Goal: Task Accomplishment & Management: Manage account settings

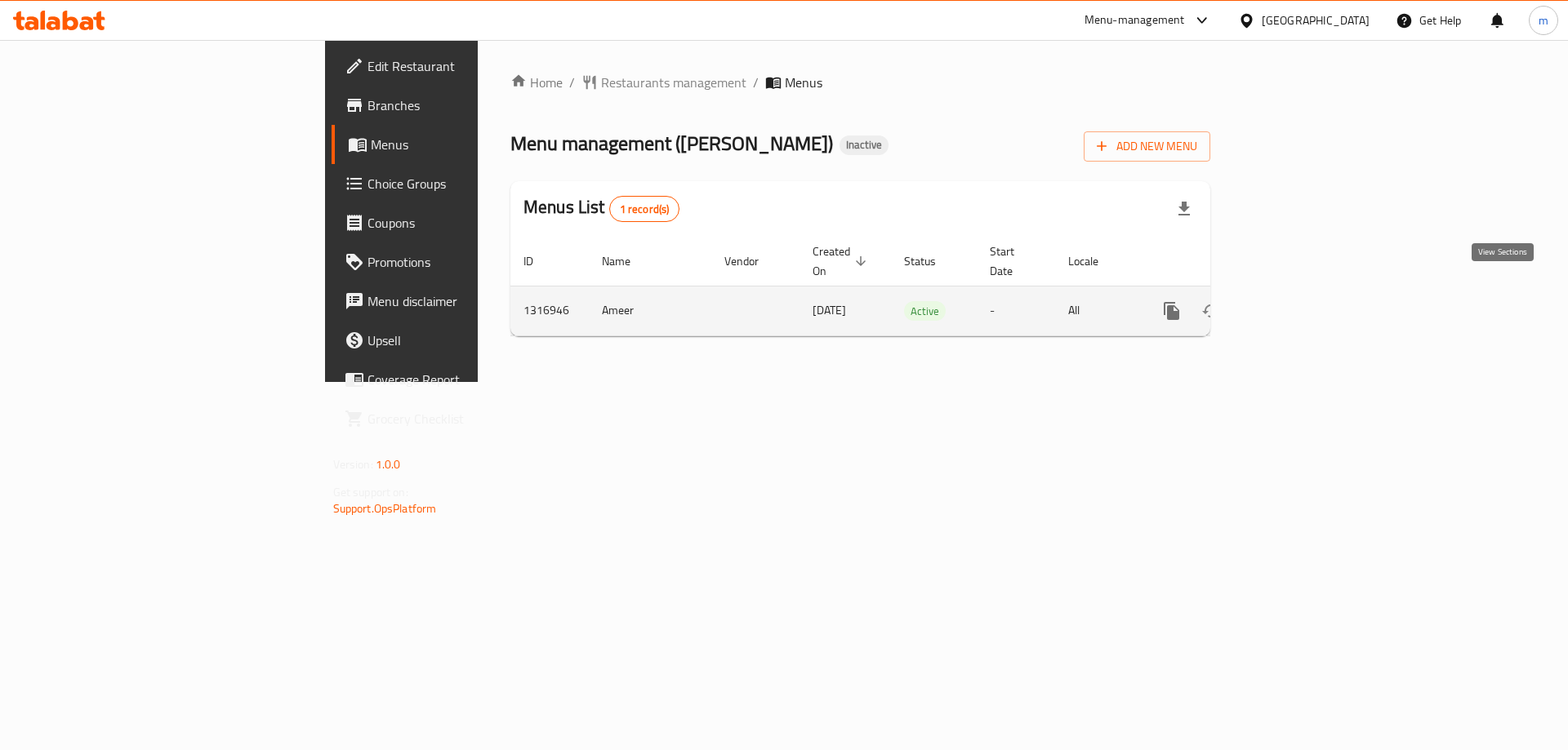
click at [1309, 291] on link "enhanced table" at bounding box center [1289, 310] width 39 height 39
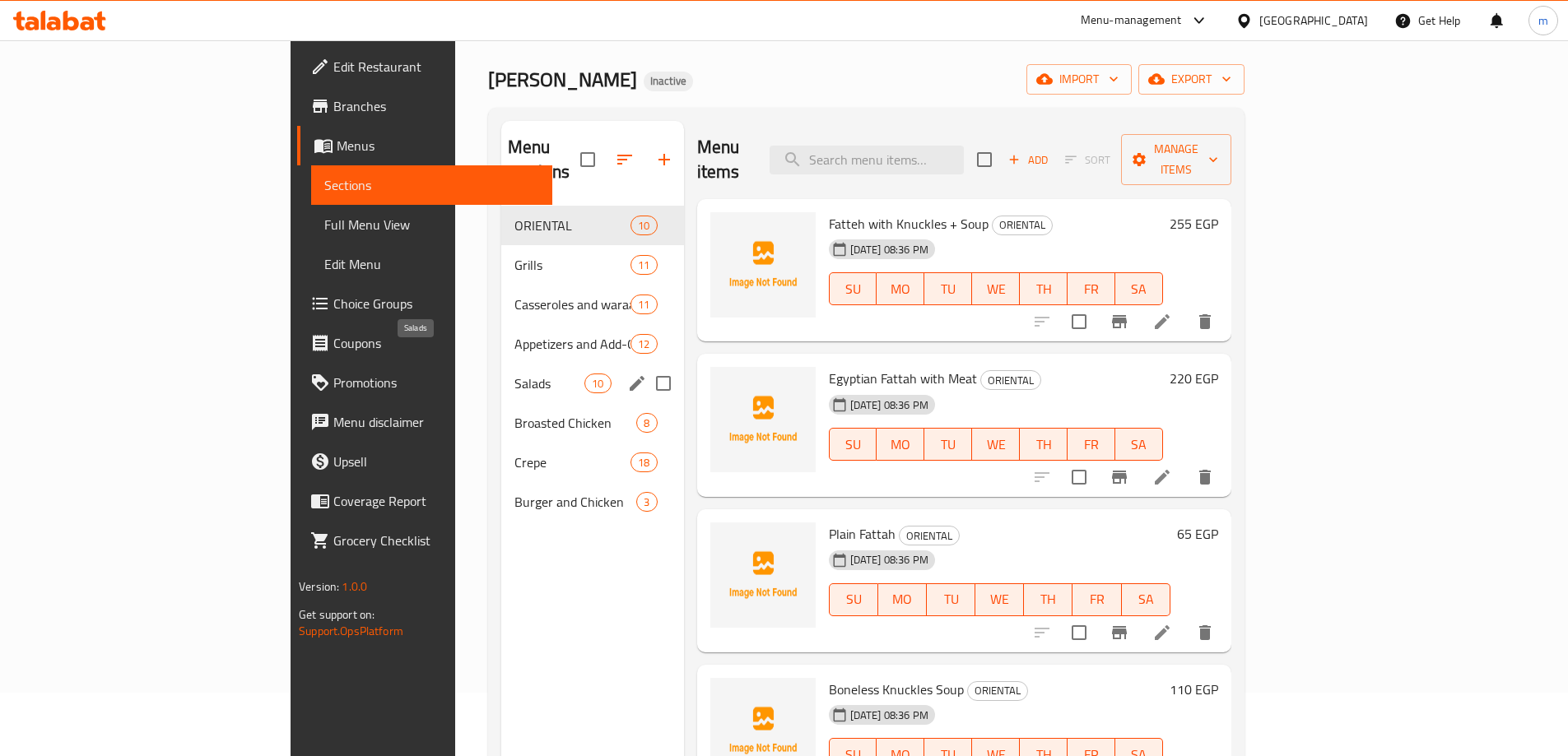
scroll to position [83, 0]
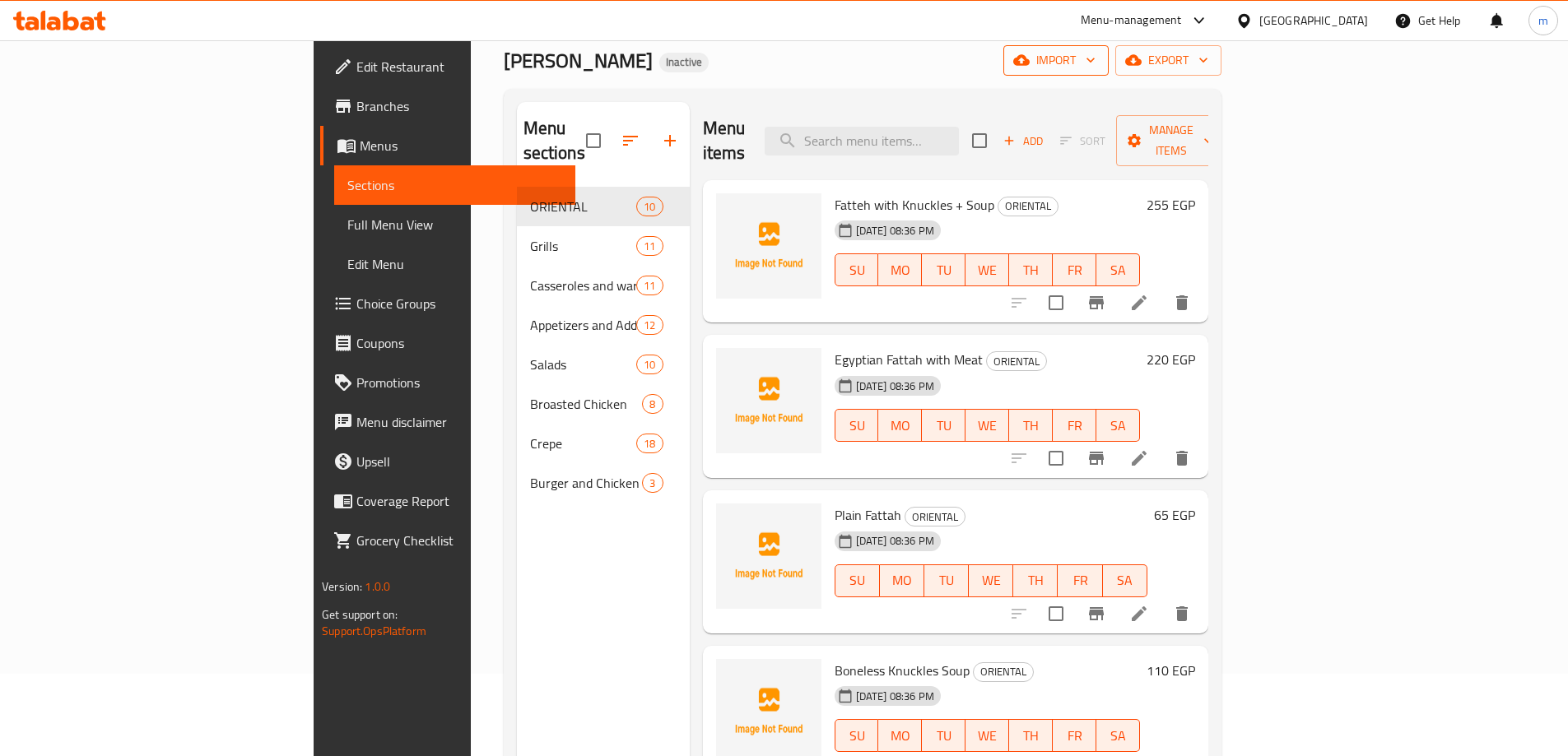
click at [1095, 61] on span "import" at bounding box center [1056, 60] width 79 height 20
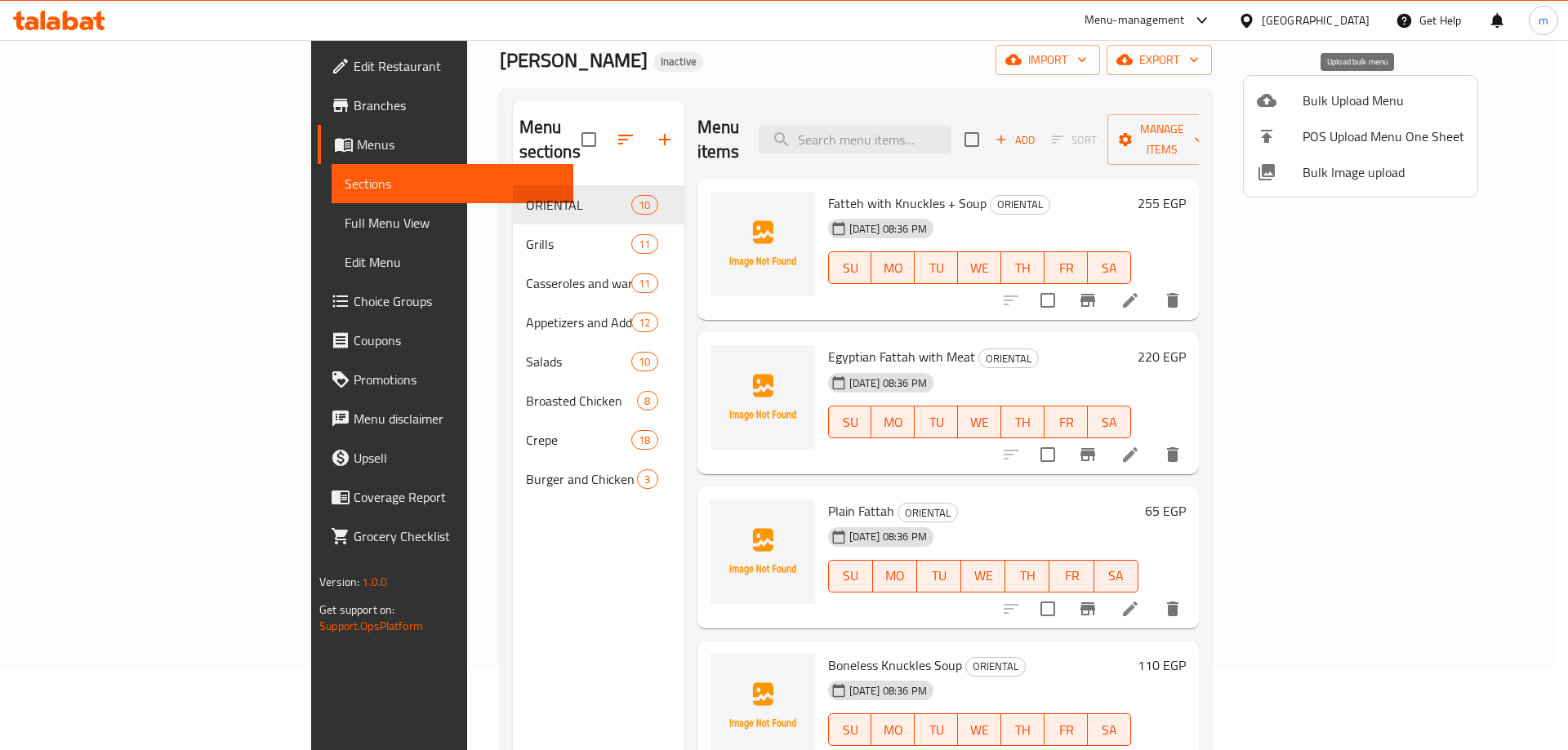
click at [1338, 91] on span "Bulk Upload Menu" at bounding box center [1382, 100] width 161 height 19
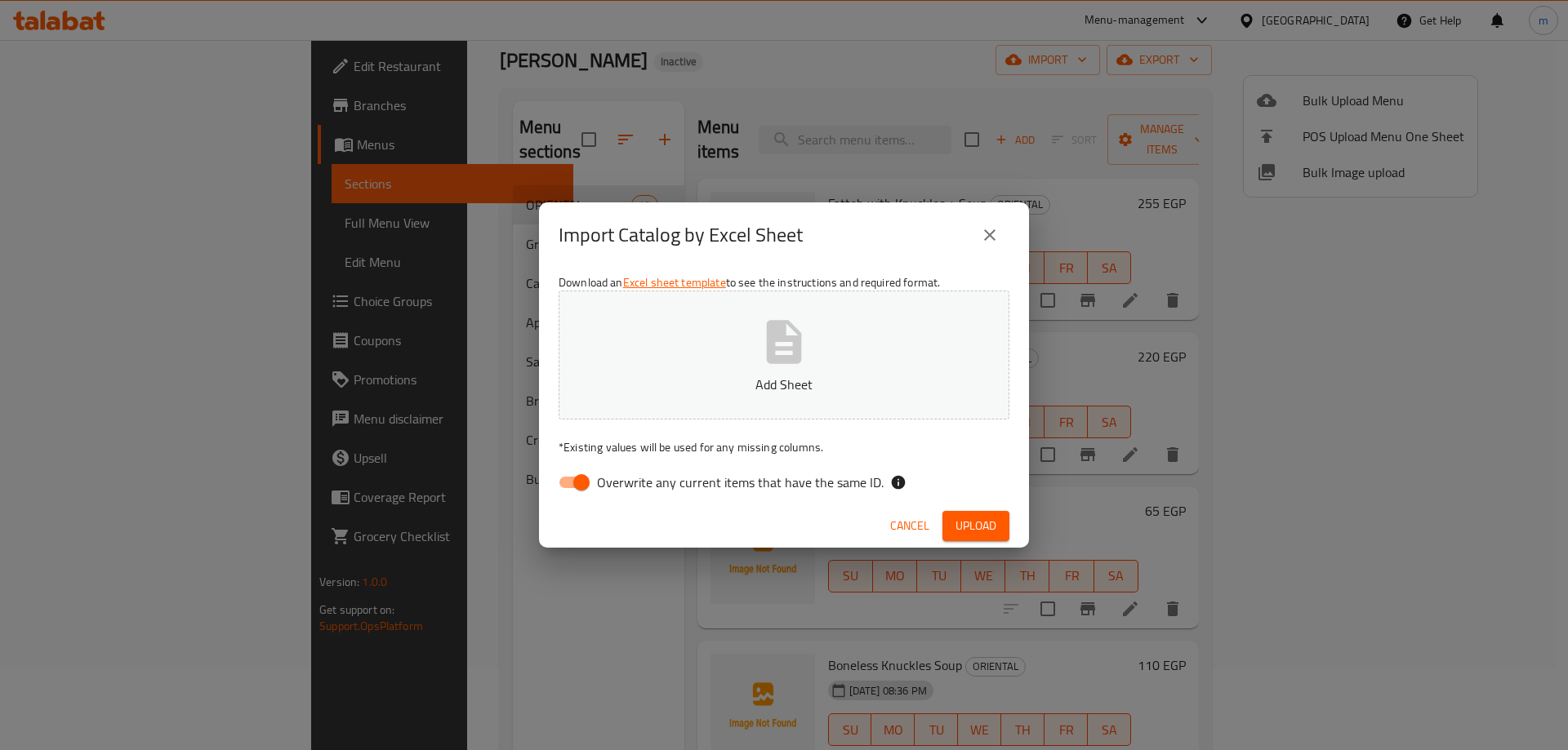
click at [574, 485] on input "Overwrite any current items that have the same ID." at bounding box center [581, 483] width 93 height 31
checkbox input "false"
click at [702, 370] on button "Add Sheet" at bounding box center [784, 355] width 451 height 129
click at [963, 514] on button "Upload" at bounding box center [975, 525] width 67 height 30
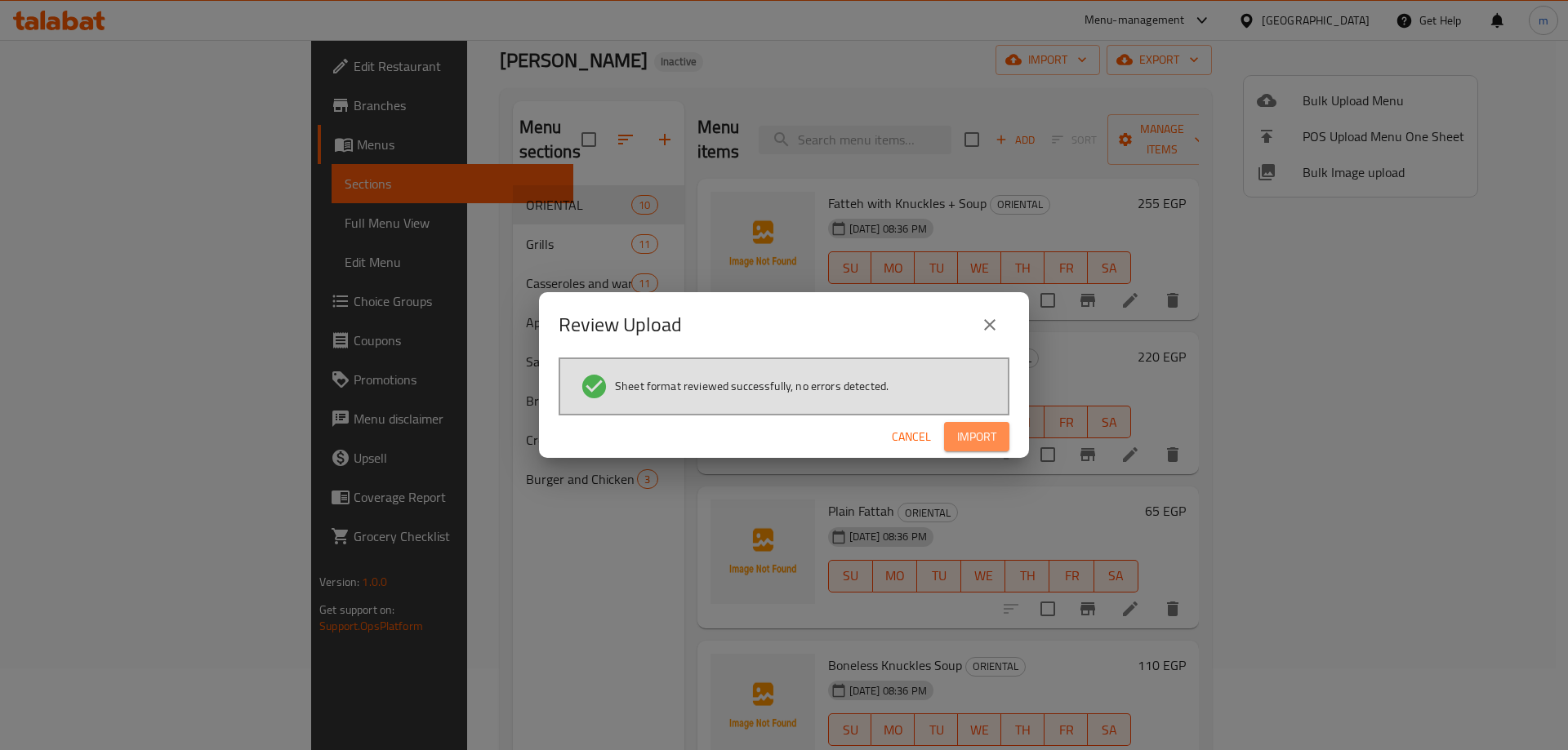
click at [985, 437] on span "Import" at bounding box center [976, 436] width 39 height 20
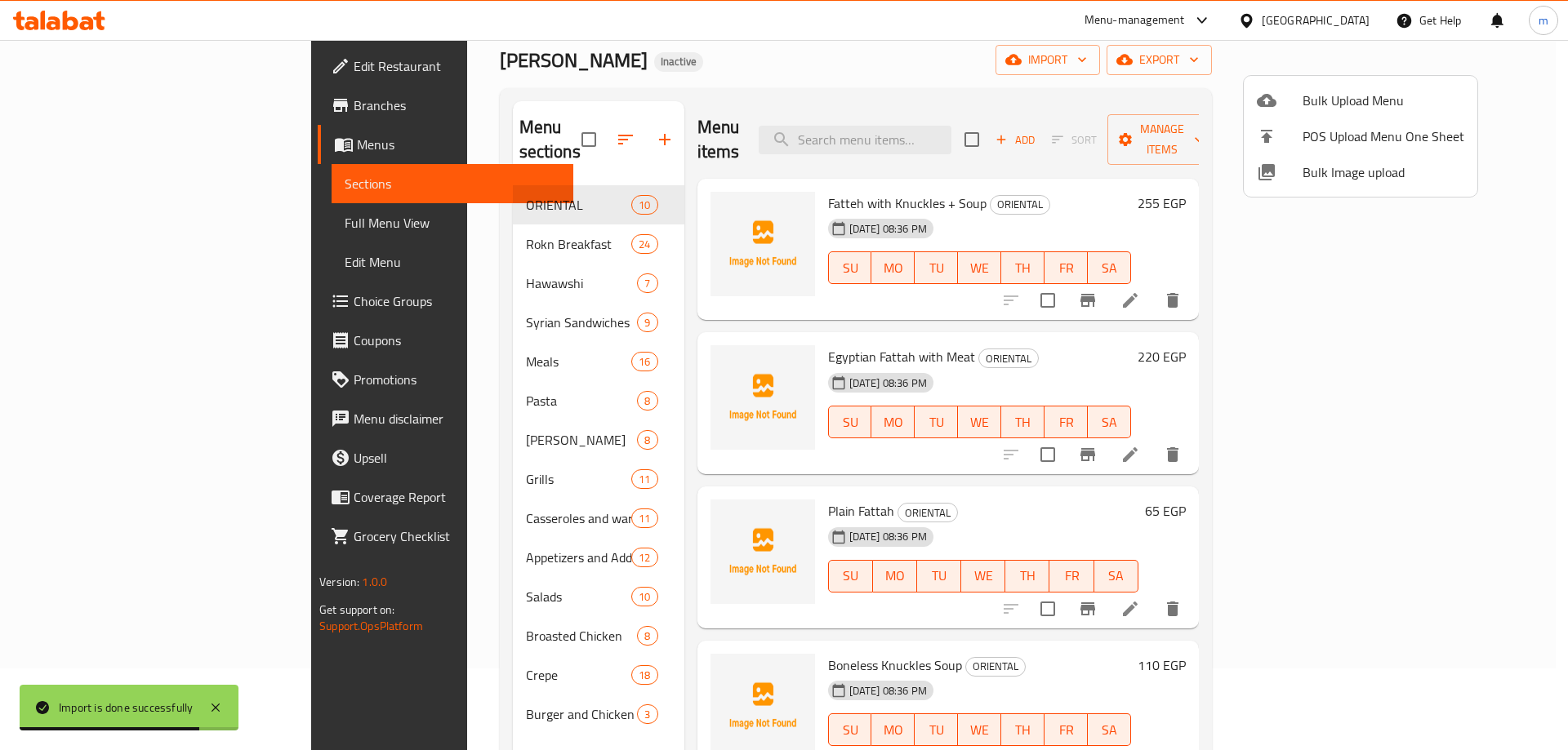
click at [1086, 72] on div at bounding box center [784, 375] width 1568 height 750
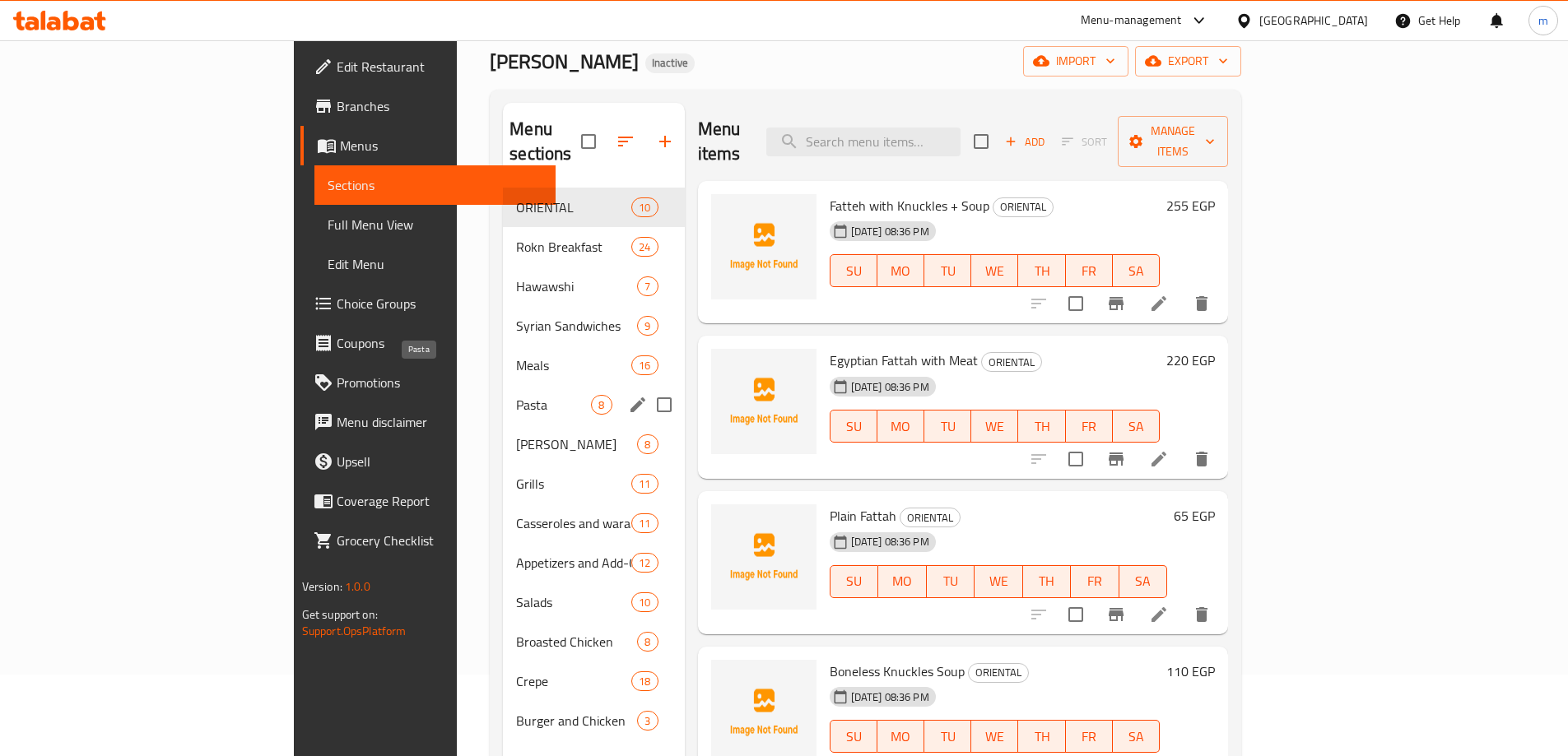
scroll to position [0, 0]
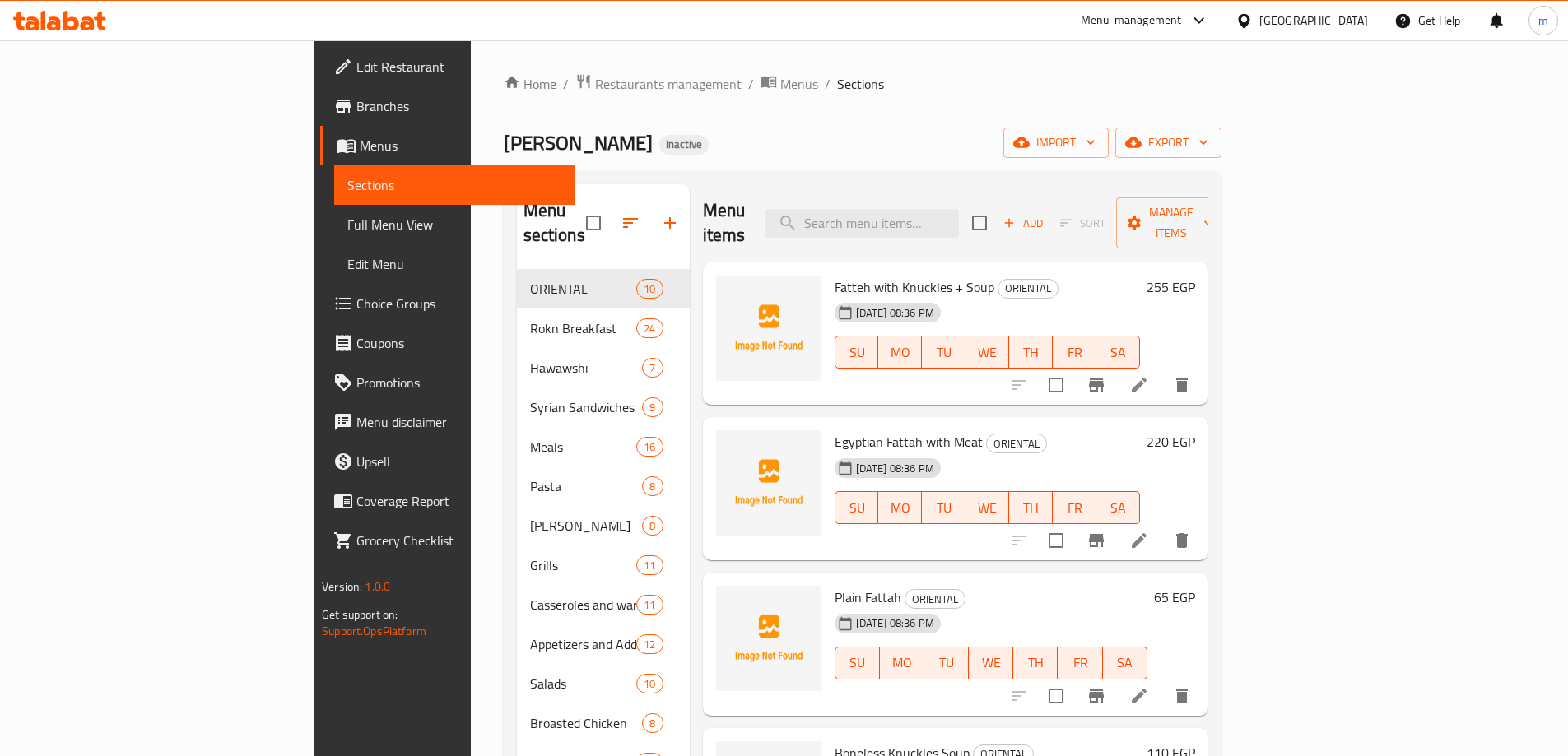
click at [347, 226] on span "Full Menu View" at bounding box center [454, 225] width 215 height 19
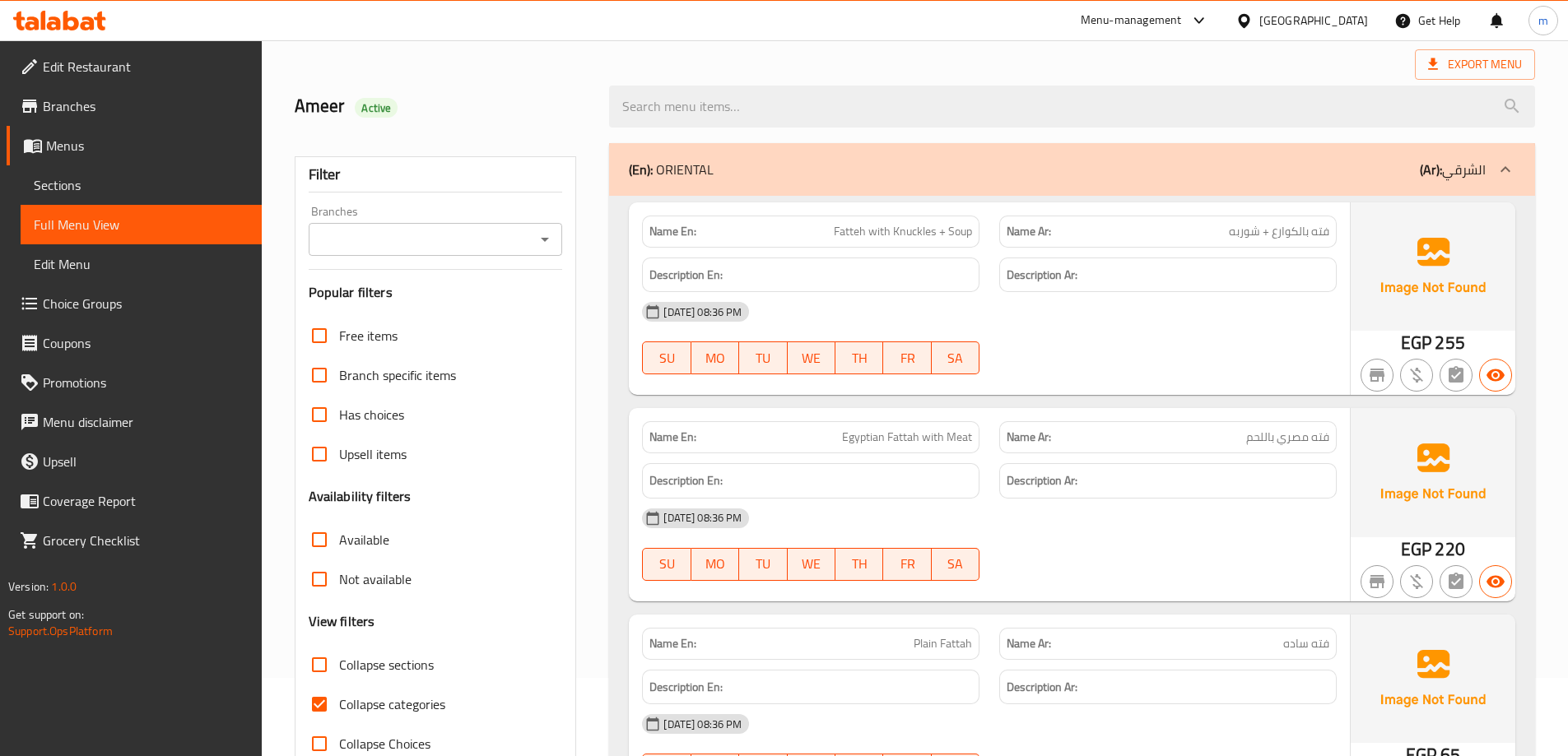
scroll to position [164, 0]
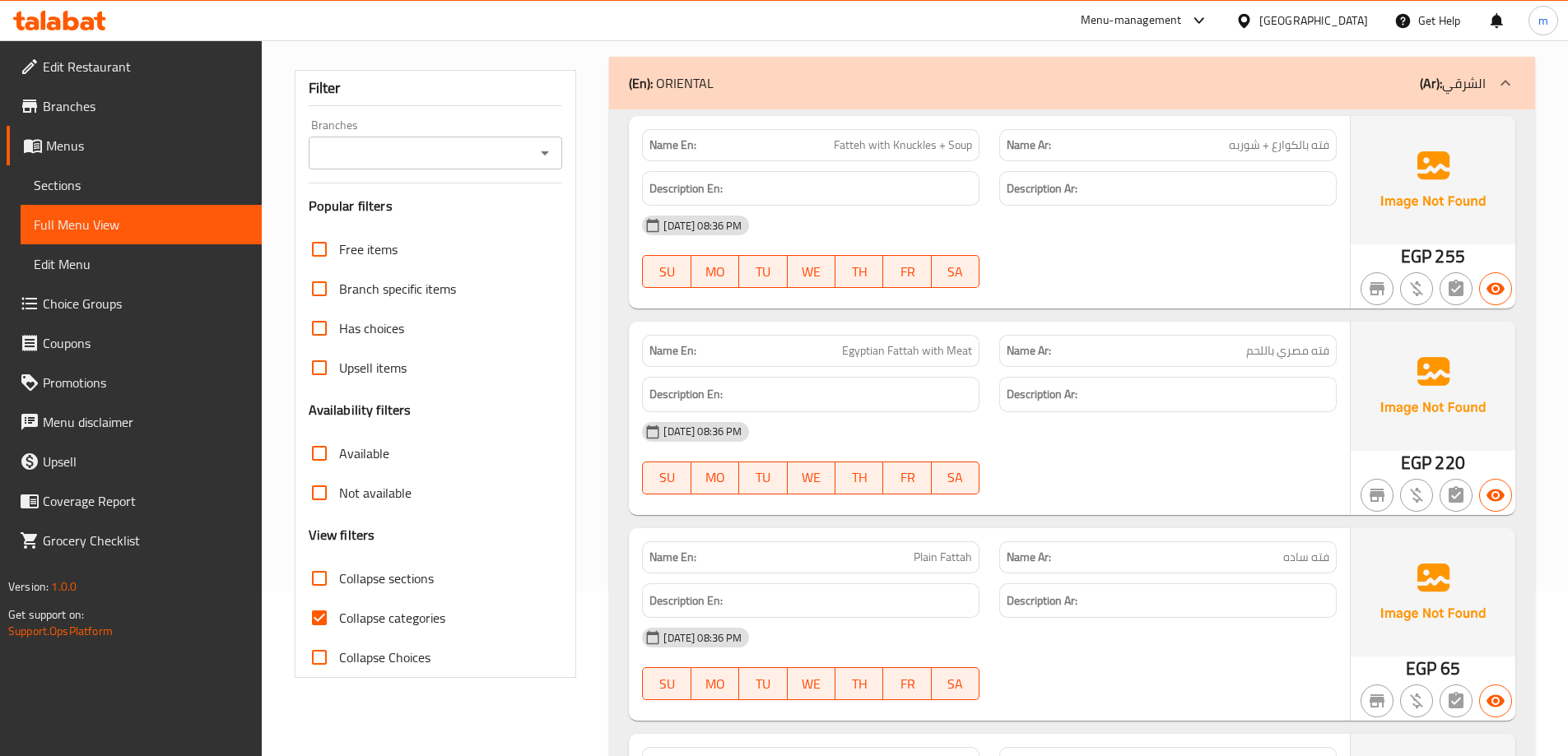
click at [386, 577] on span "Collapse sections" at bounding box center [387, 578] width 95 height 19
click at [339, 577] on input "Collapse sections" at bounding box center [319, 578] width 40 height 40
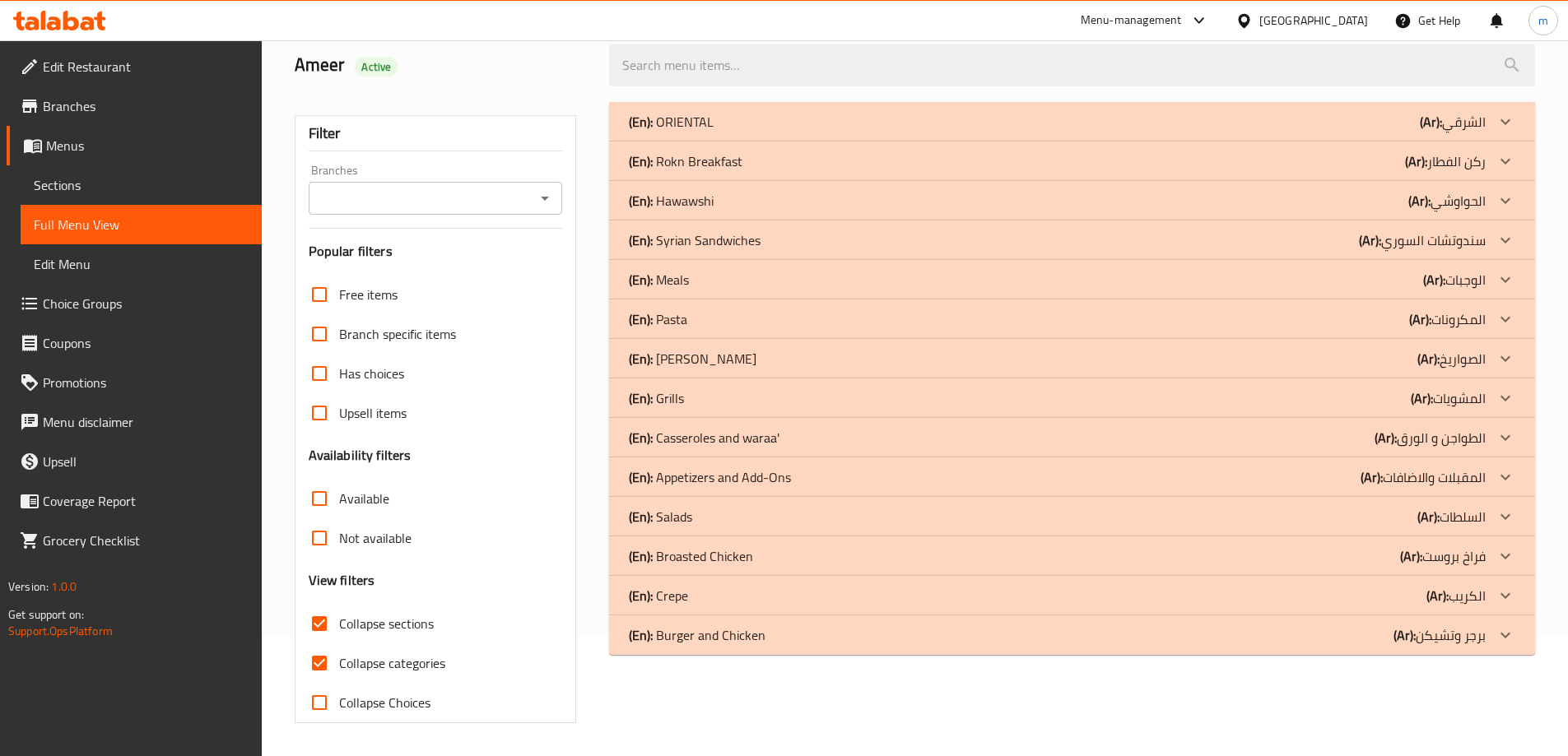
scroll to position [119, 0]
click at [719, 359] on p "(En): [PERSON_NAME]" at bounding box center [692, 358] width 127 height 19
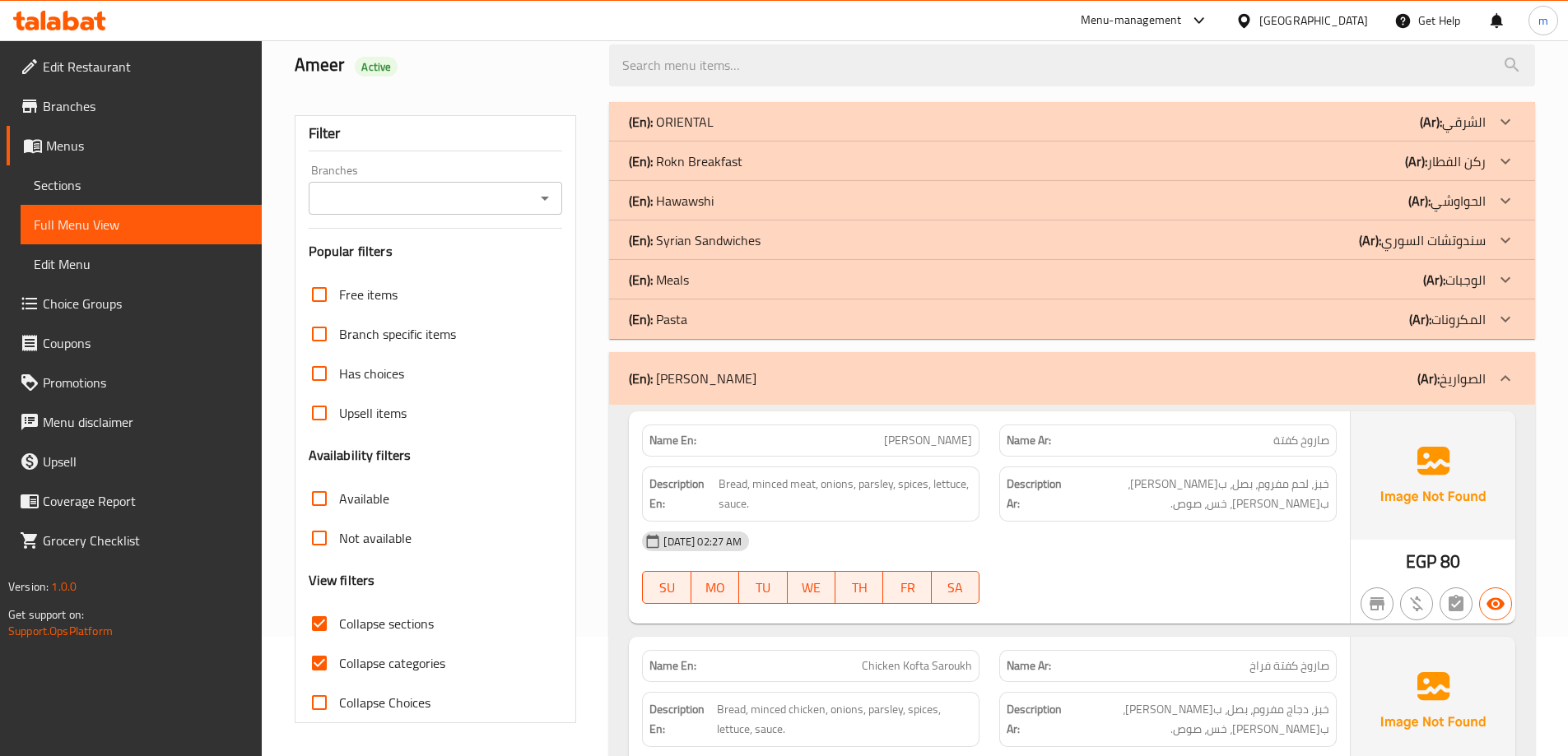
click at [707, 313] on div "(En): Pasta (Ar): المكرونات" at bounding box center [1057, 319] width 856 height 19
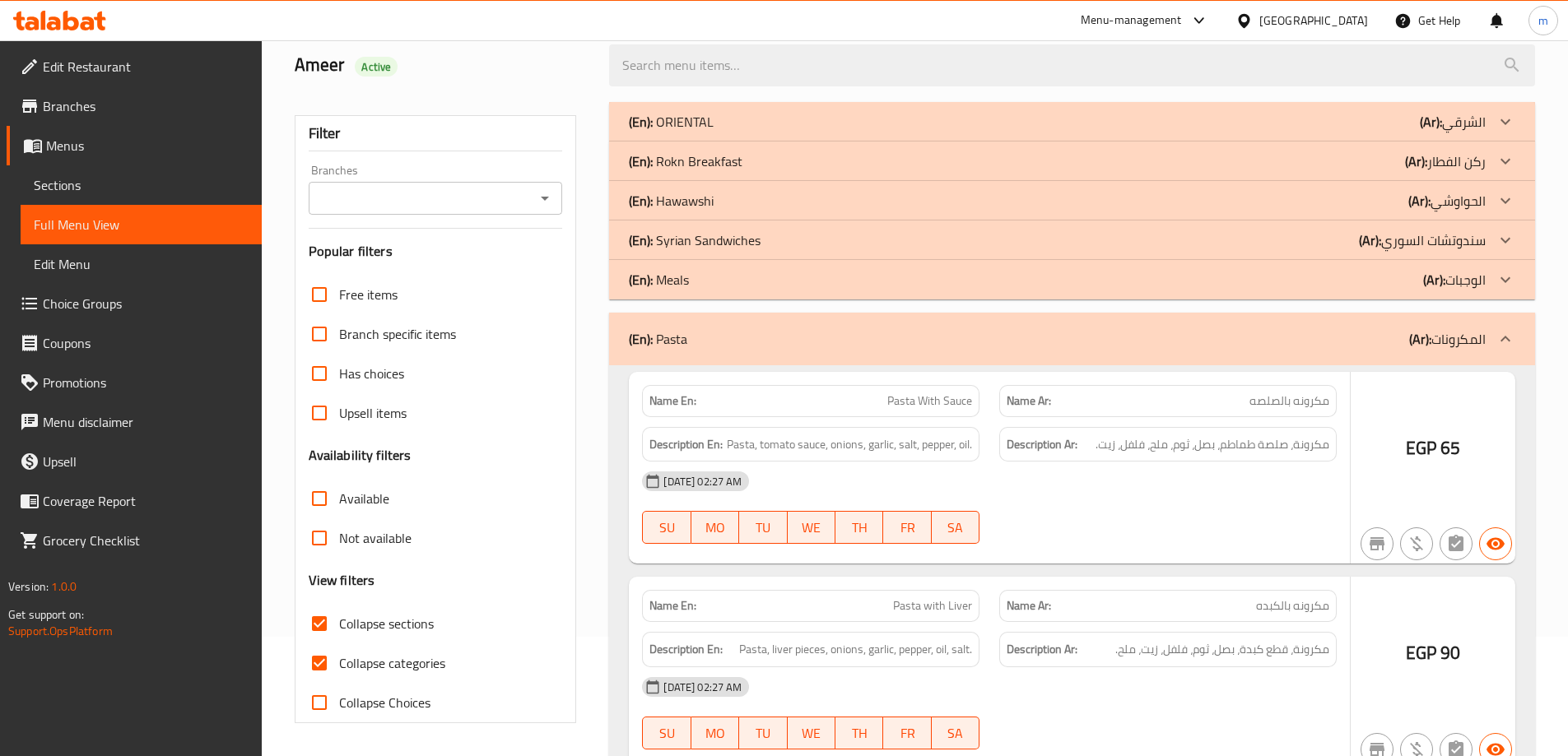
click at [707, 275] on div "(En): Meals (Ar): الوجبات" at bounding box center [1057, 279] width 856 height 19
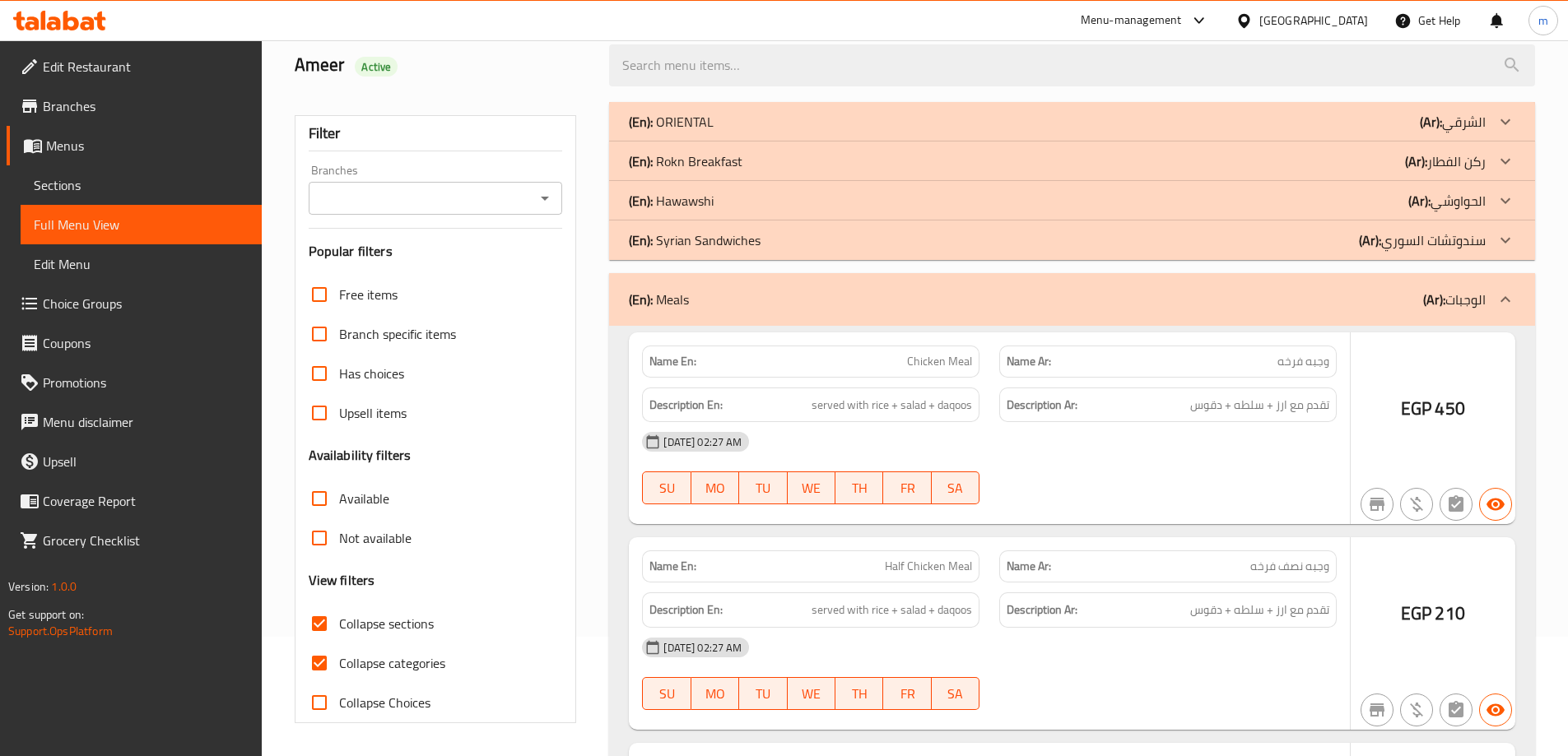
click at [722, 236] on p "(En): Syrian Sandwiches" at bounding box center [695, 240] width 132 height 19
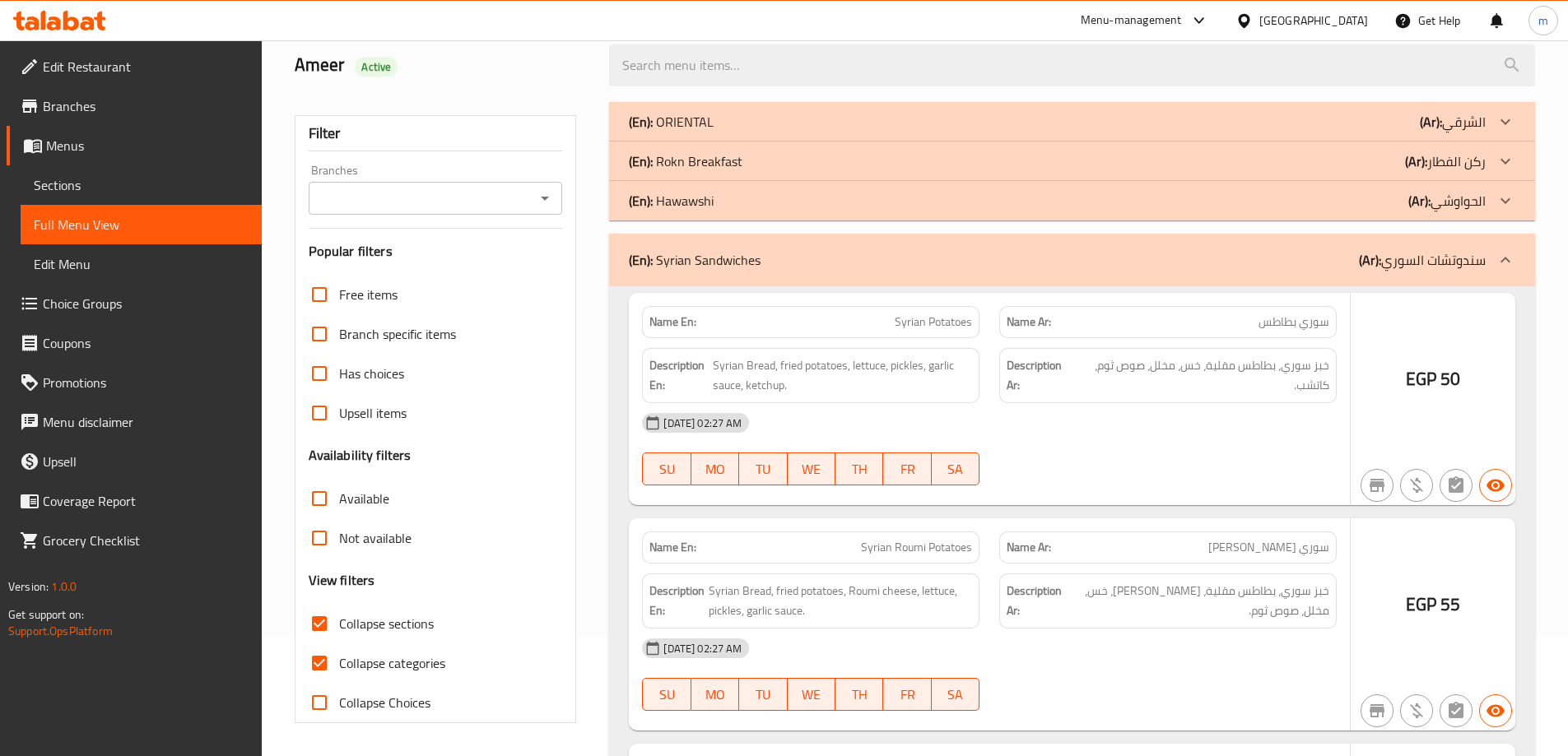
click at [725, 201] on div "(En): [PERSON_NAME] (Ar): الحواوشي" at bounding box center [1057, 200] width 856 height 19
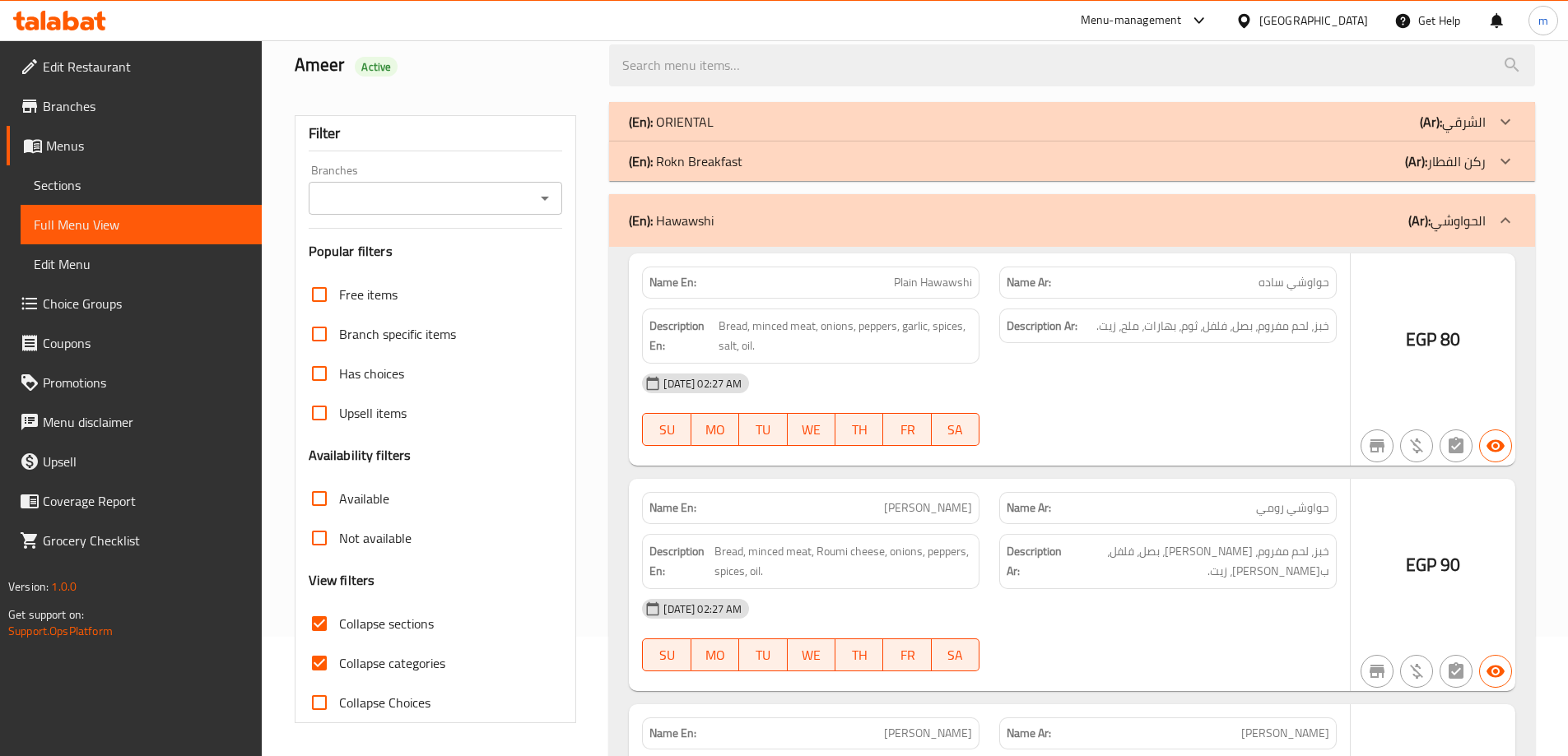
click at [722, 164] on p "(En): Rokn Breakfast" at bounding box center [685, 161] width 113 height 19
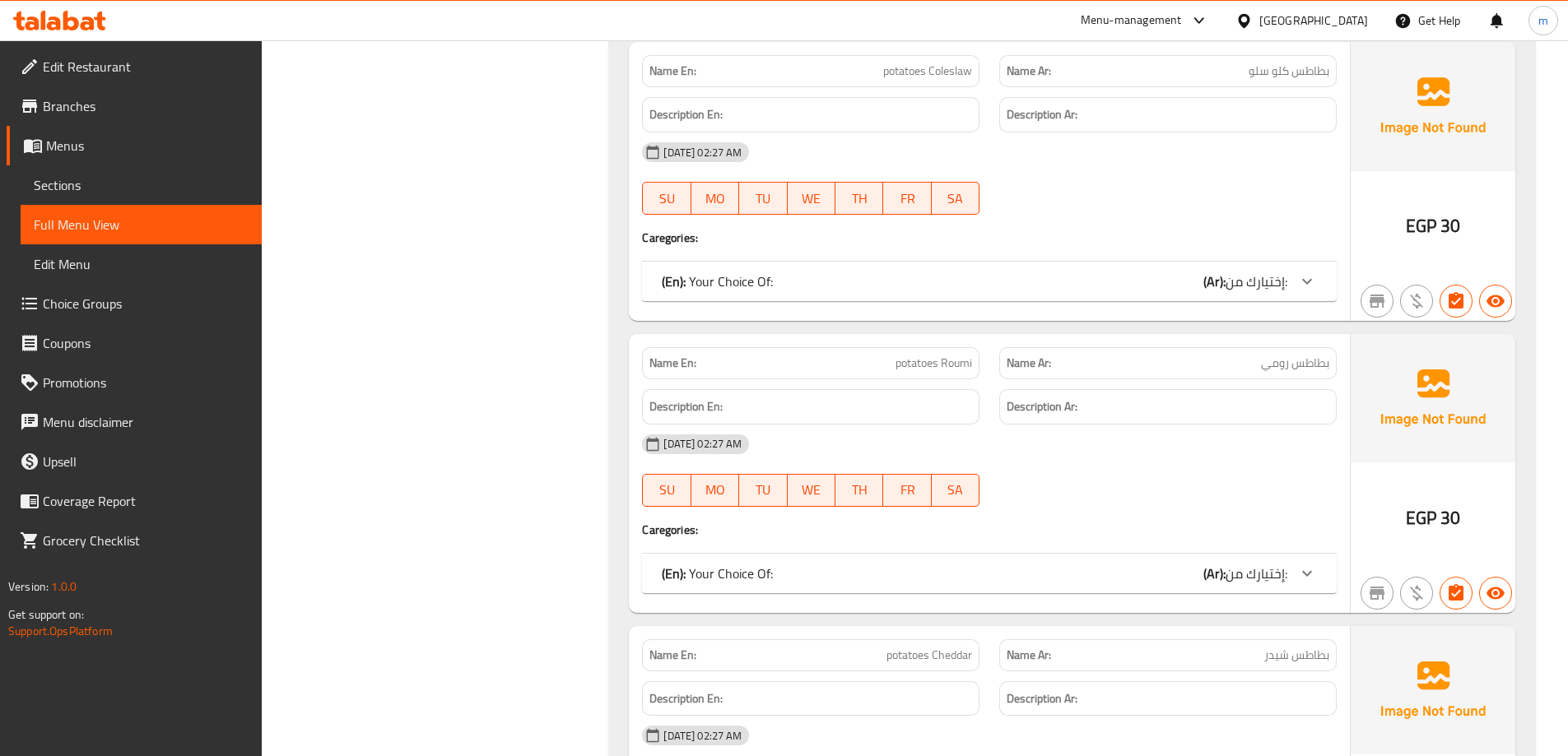
scroll to position [613, 0]
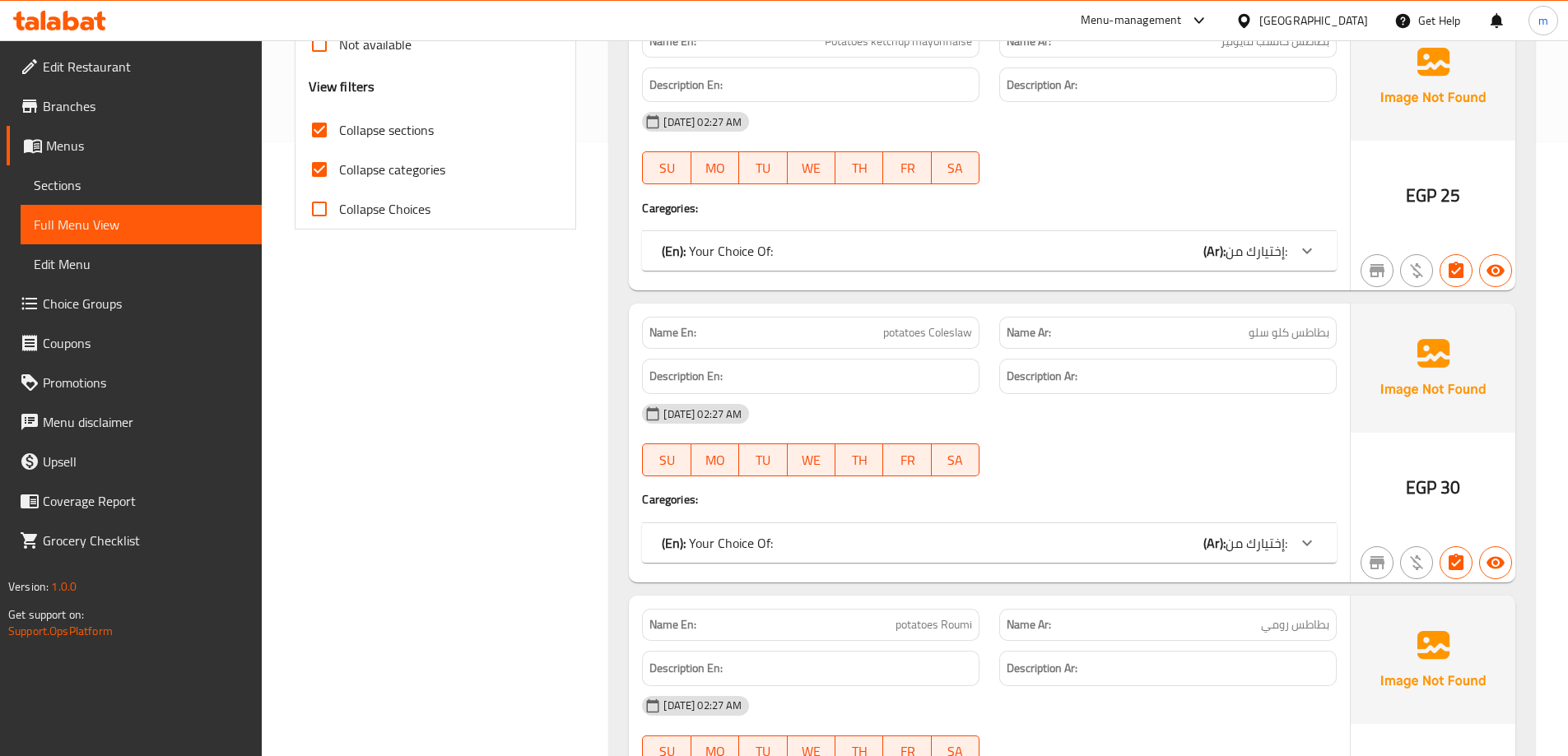
drag, startPoint x: 338, startPoint y: 141, endPoint x: 322, endPoint y: 136, distance: 16.8
click at [338, 141] on input "Collapse sections" at bounding box center [319, 130] width 40 height 40
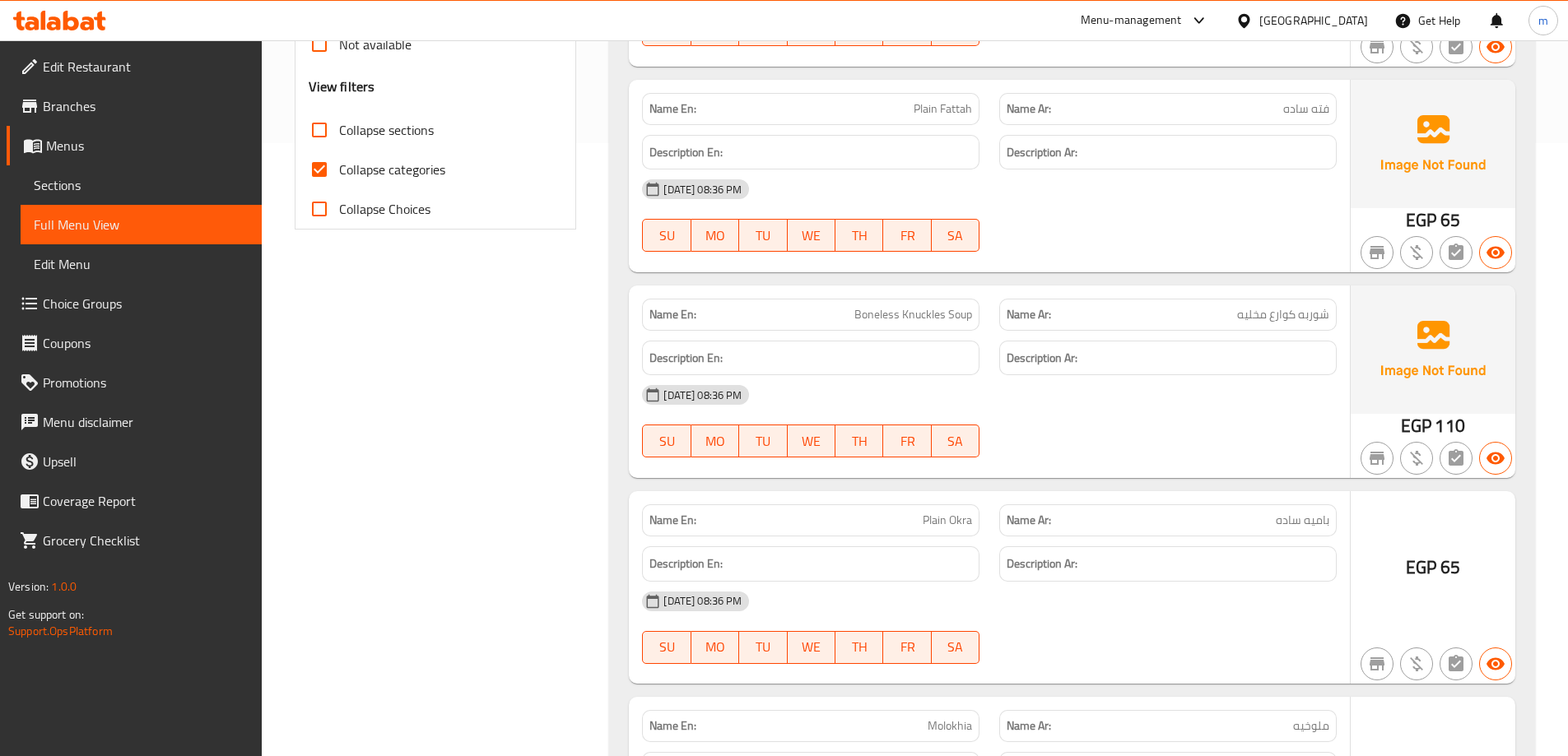
click at [322, 136] on input "Collapse sections" at bounding box center [319, 130] width 40 height 40
checkbox input "true"
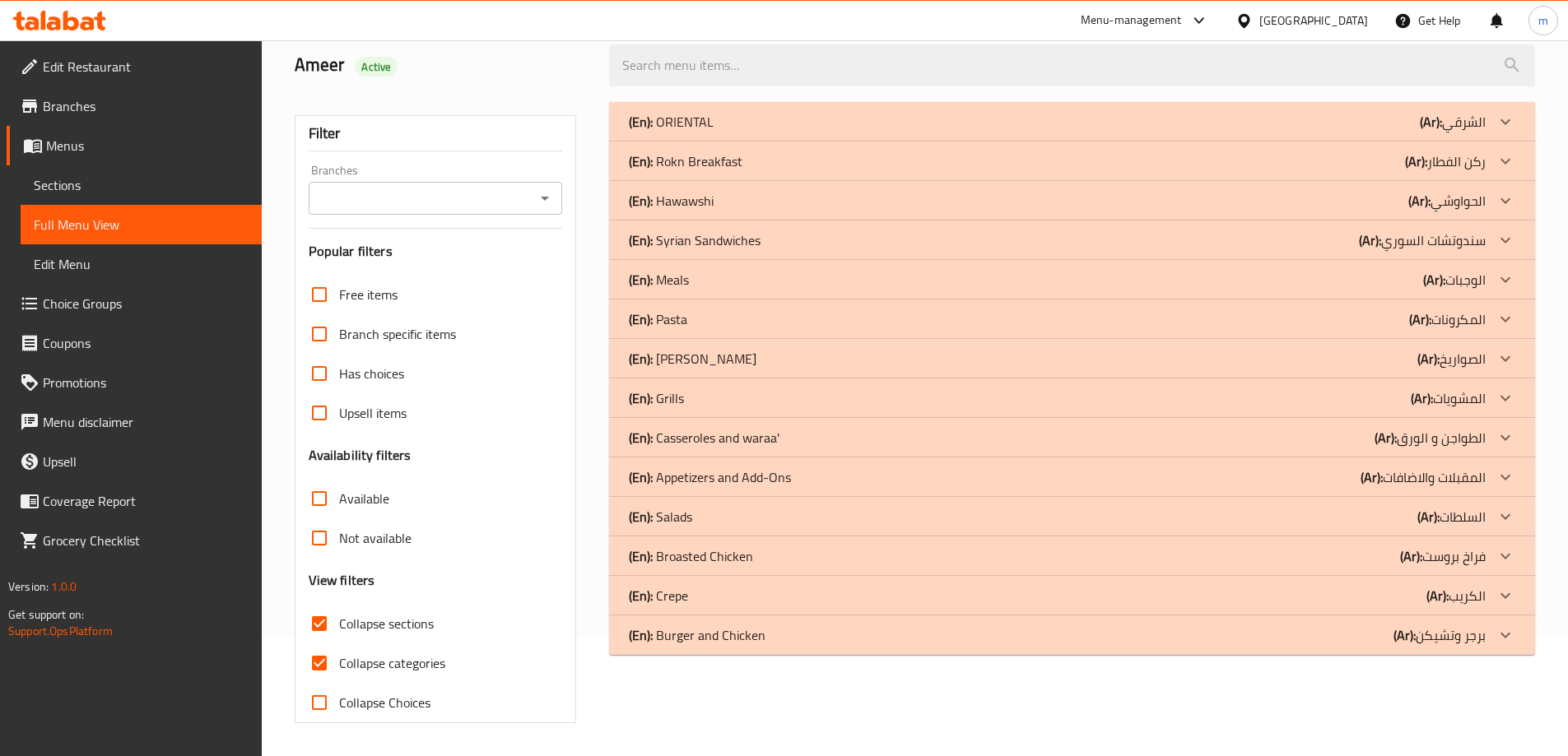
scroll to position [119, 0]
click at [772, 356] on div "(En): [PERSON_NAME] (Ar): الصواريخ" at bounding box center [1057, 358] width 856 height 19
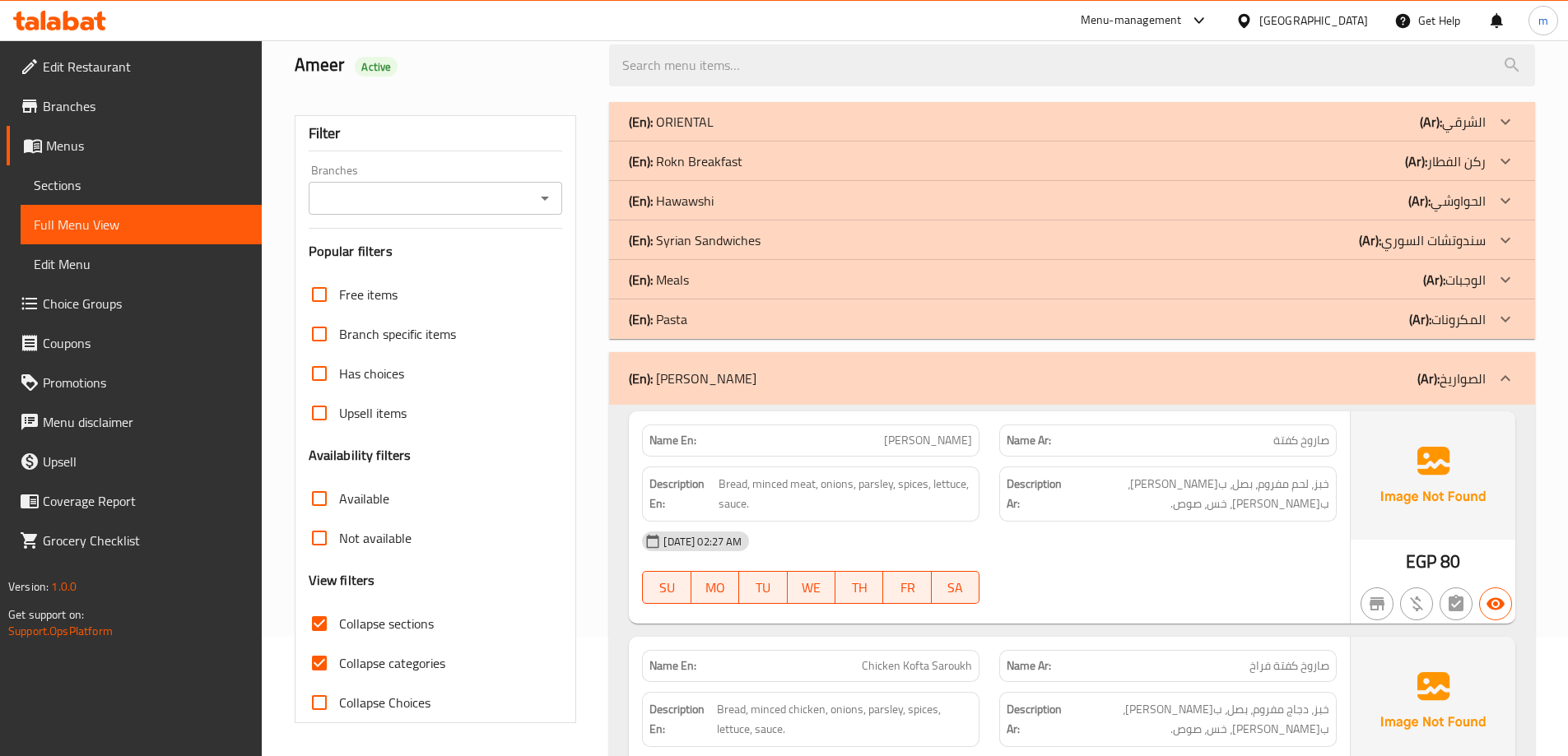
click at [717, 322] on div "(En): Pasta (Ar): المكرونات" at bounding box center [1057, 319] width 856 height 19
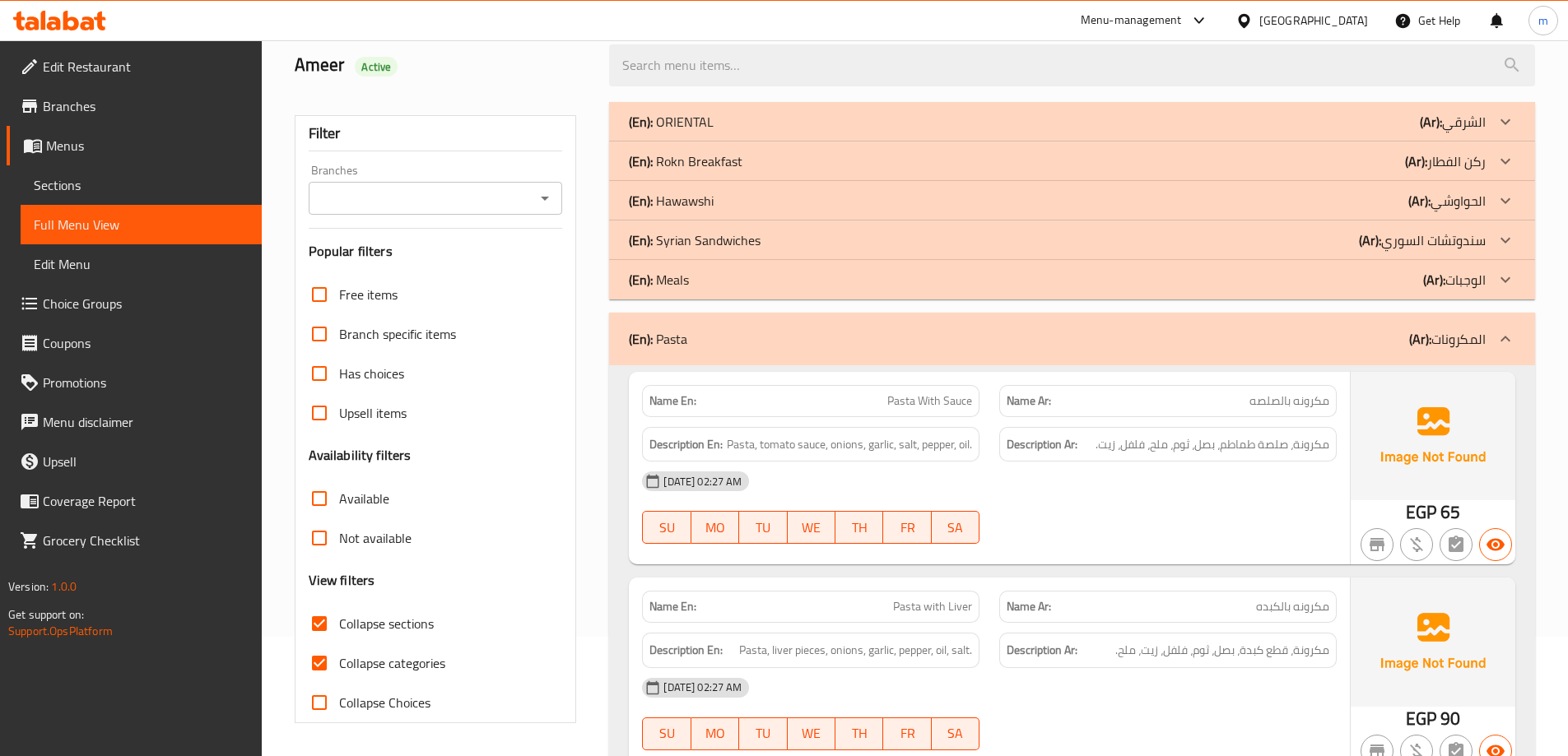
click at [706, 282] on div "(En): Meals (Ar): الوجبات" at bounding box center [1057, 279] width 856 height 19
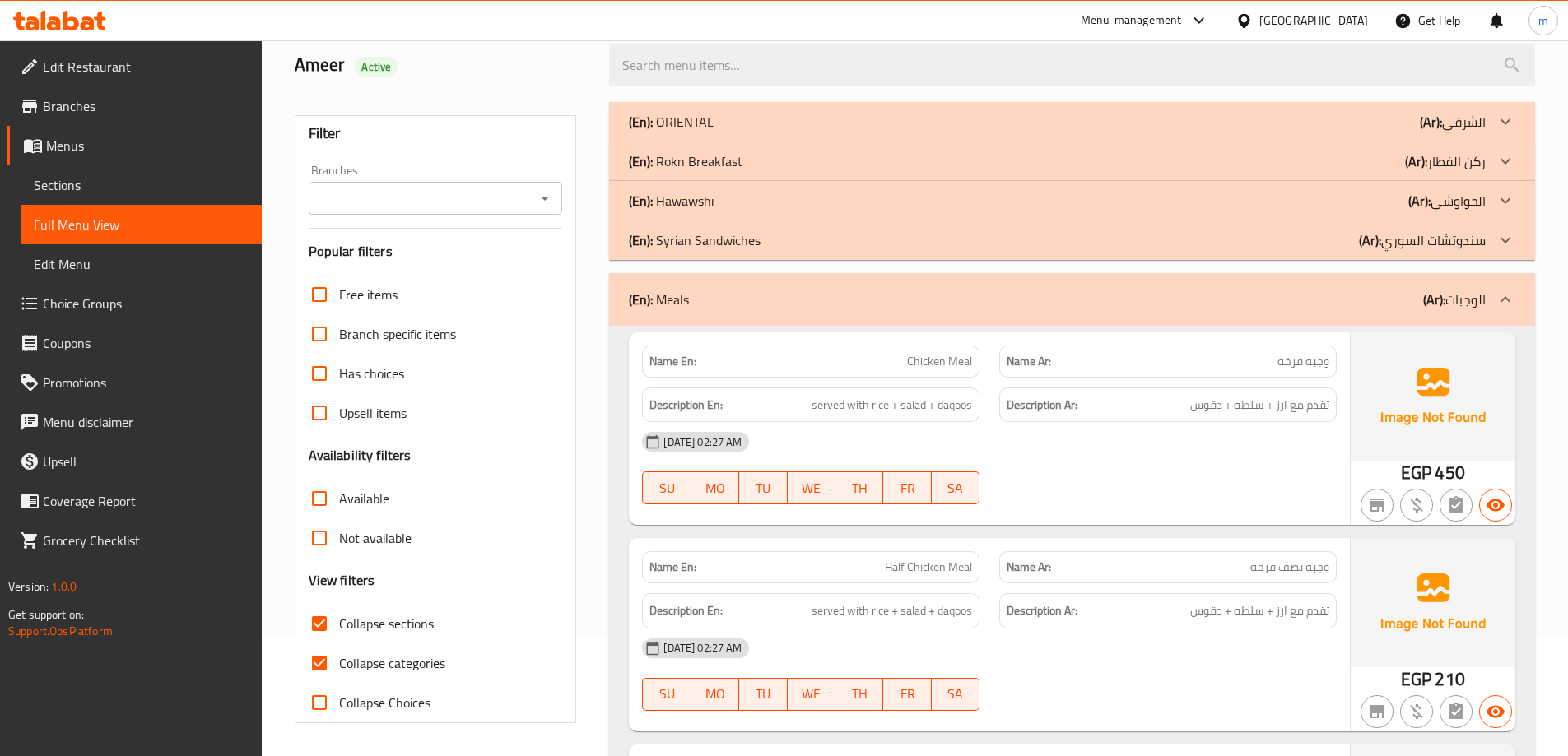
click at [708, 246] on p "(En): Syrian Sandwiches" at bounding box center [695, 240] width 132 height 19
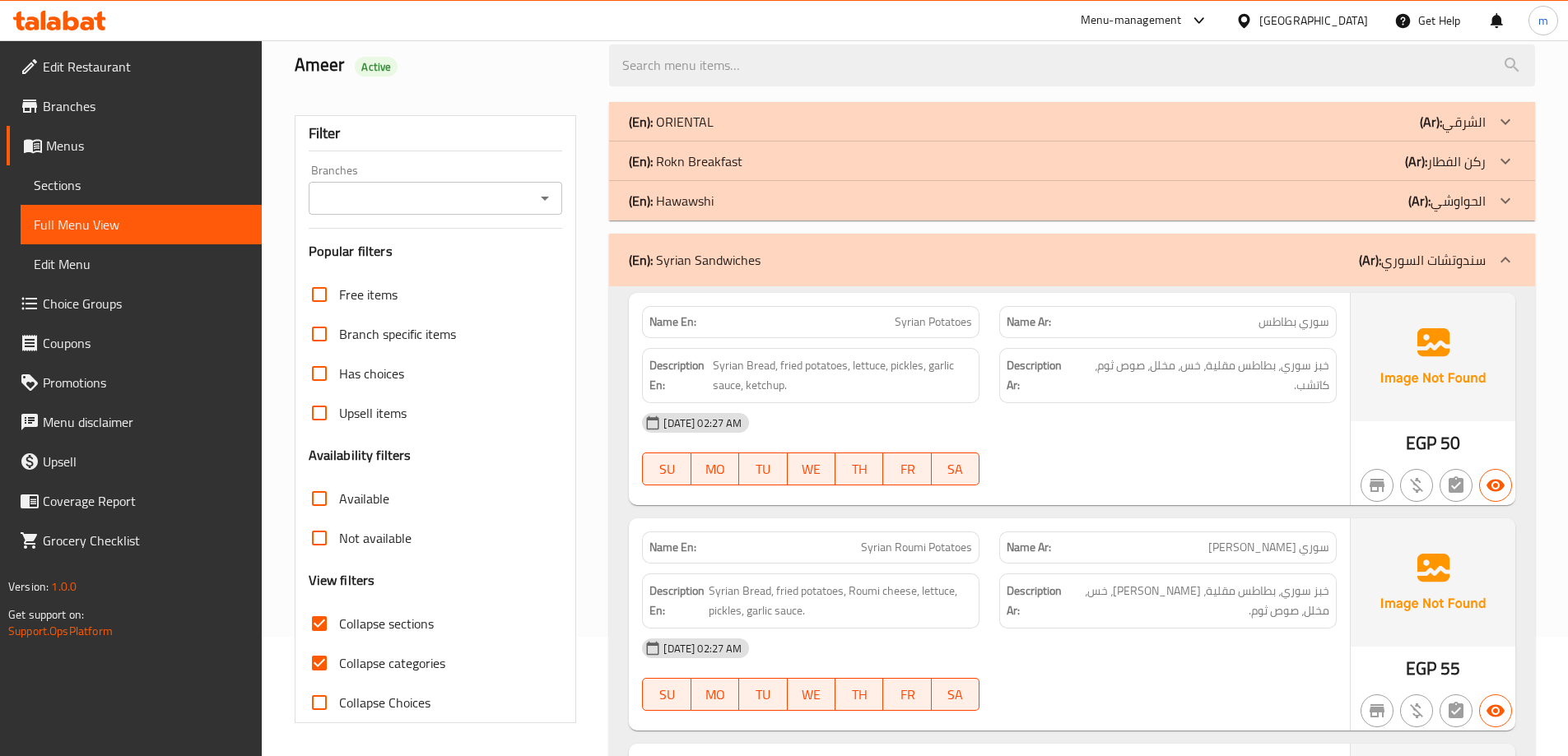
click at [702, 202] on p "(En): [PERSON_NAME]" at bounding box center [671, 200] width 84 height 19
click at [710, 157] on p "(En): Rokn Breakfast" at bounding box center [685, 161] width 113 height 19
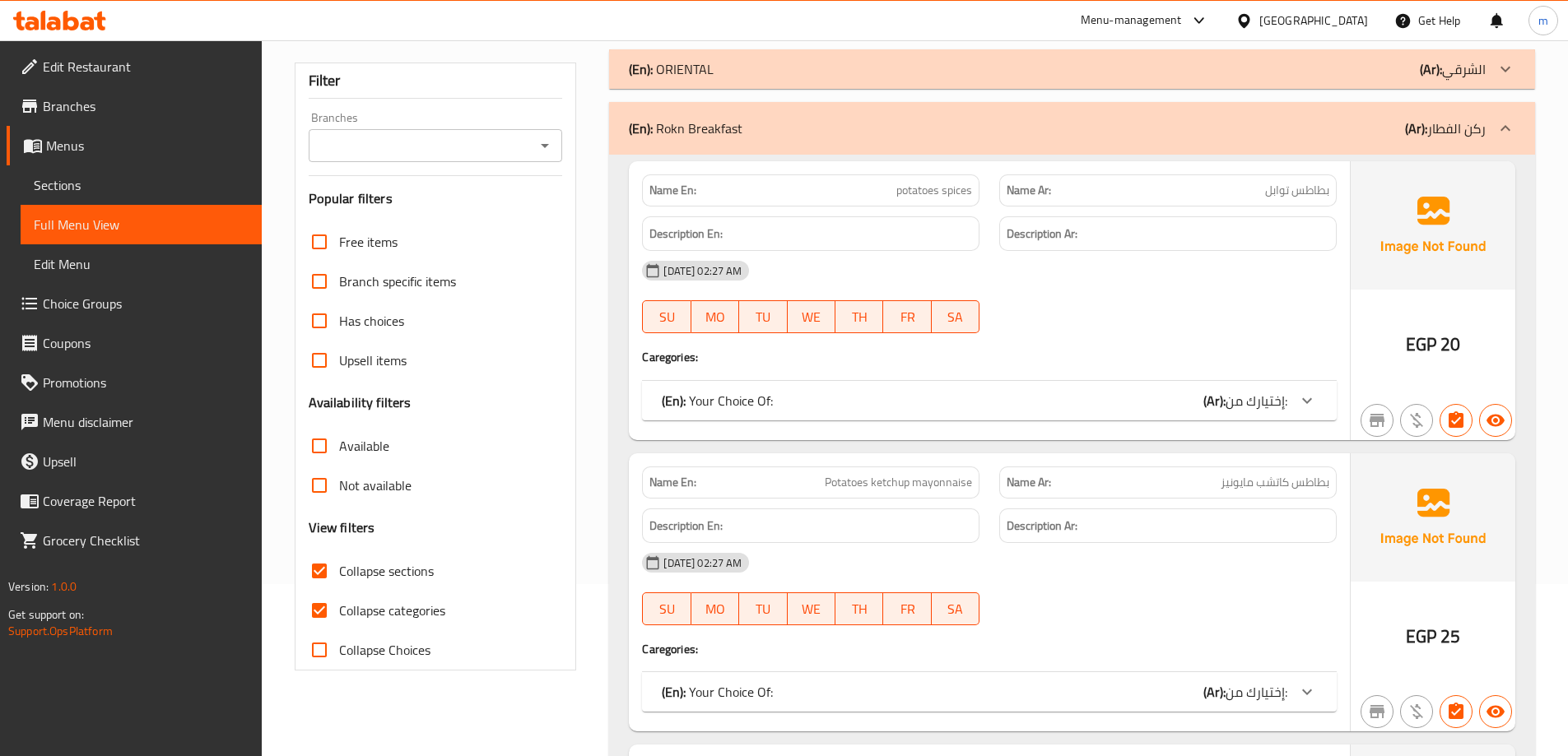
scroll to position [202, 0]
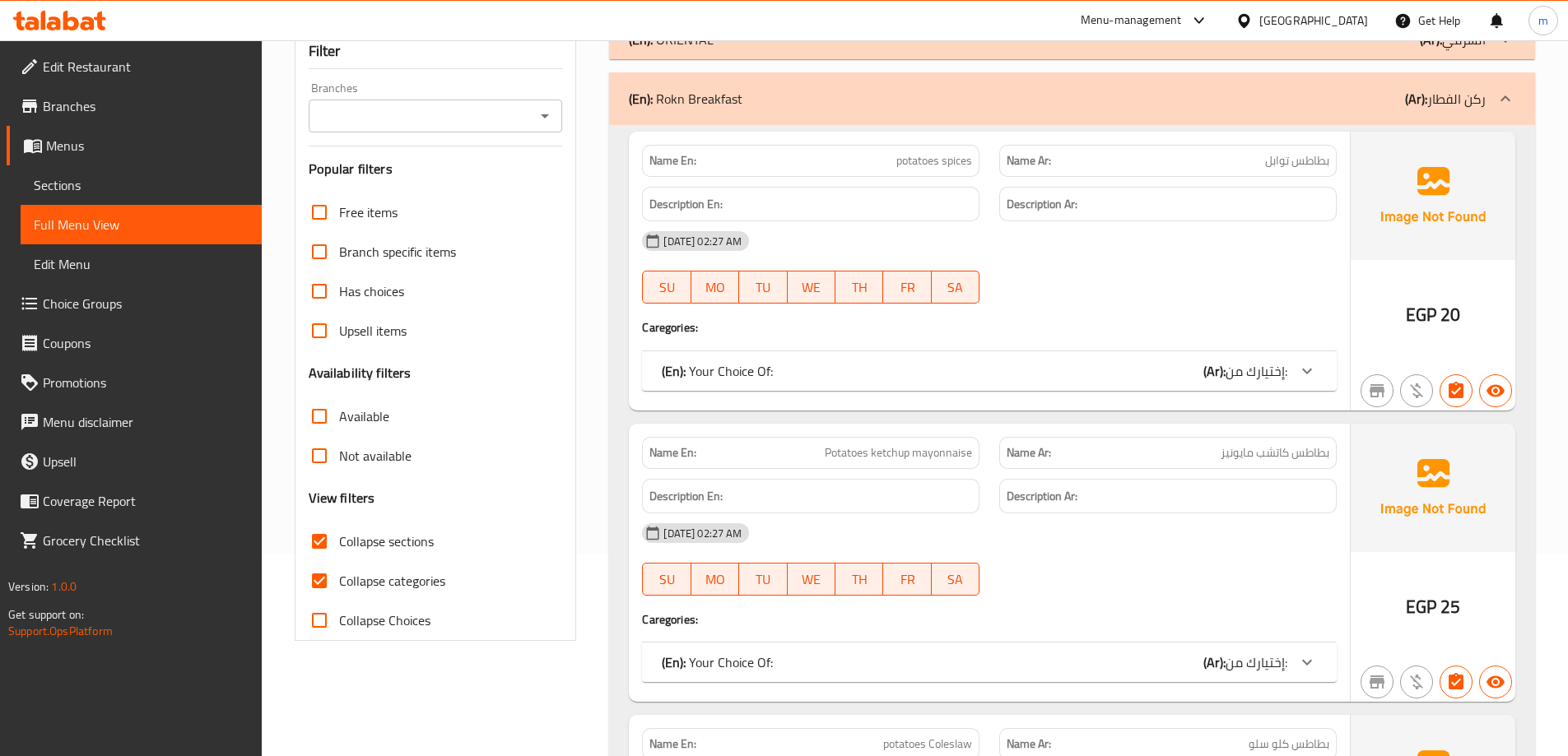
click at [332, 581] on input "Collapse categories" at bounding box center [319, 580] width 40 height 40
checkbox input "false"
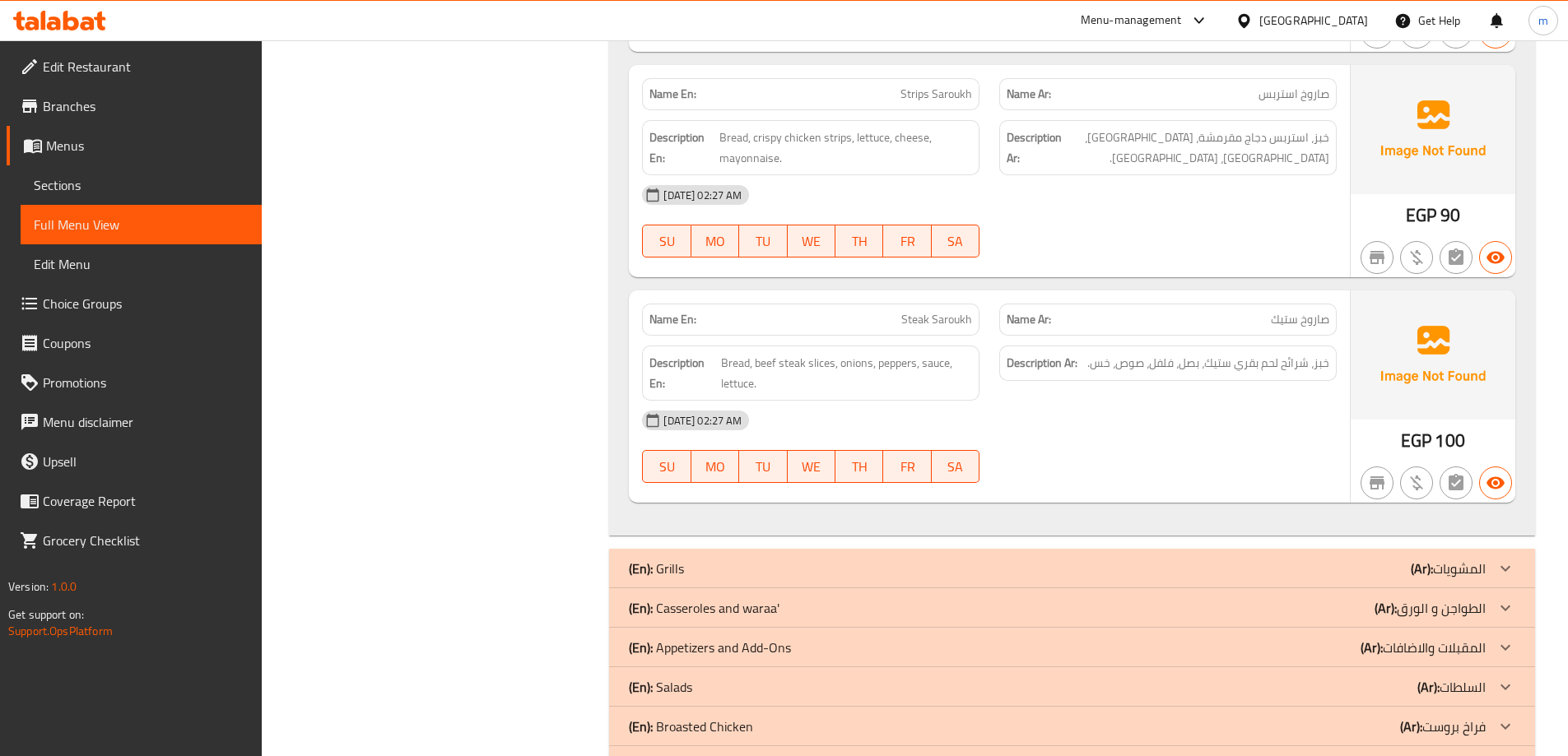
scroll to position [19572, 0]
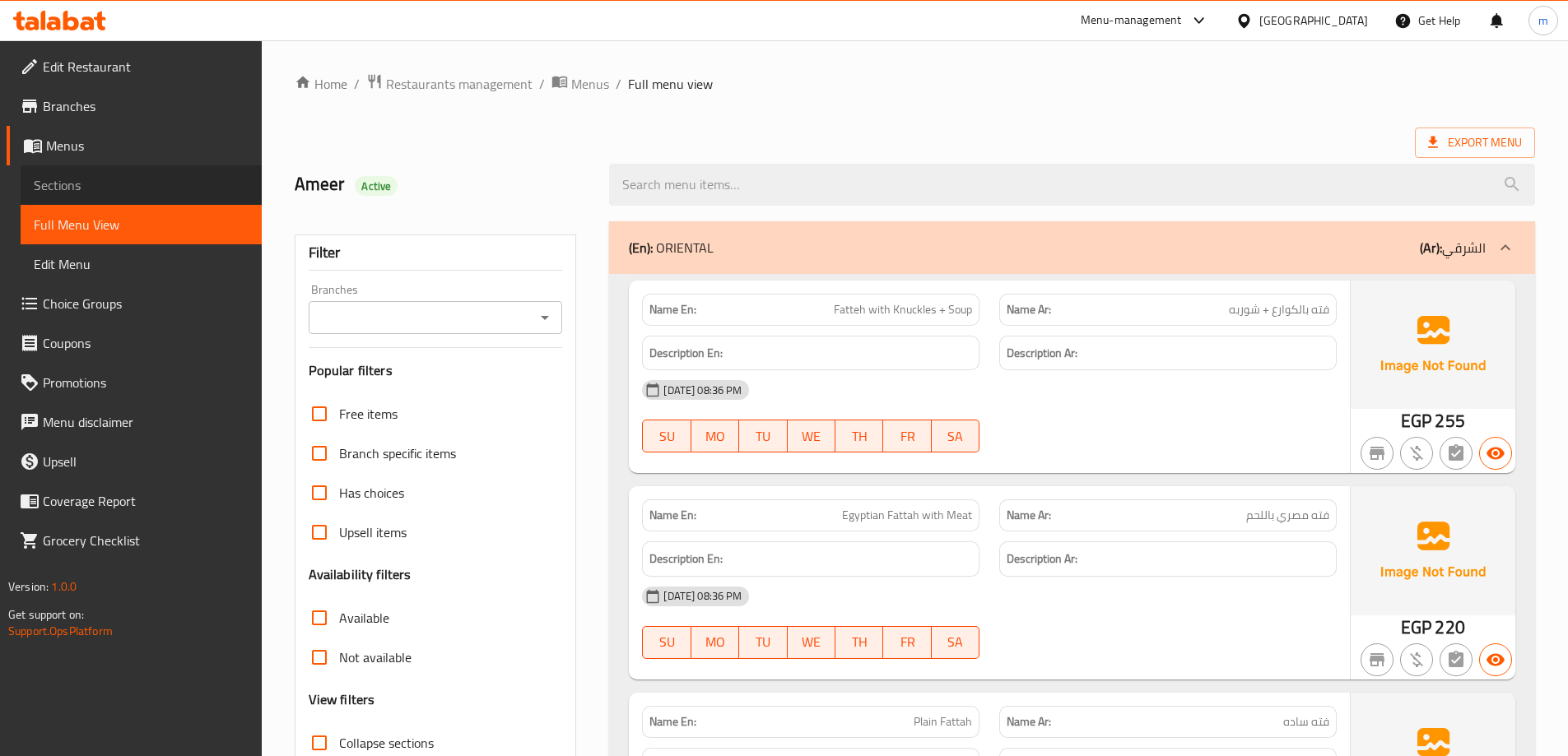
click at [97, 191] on span "Sections" at bounding box center [141, 185] width 215 height 19
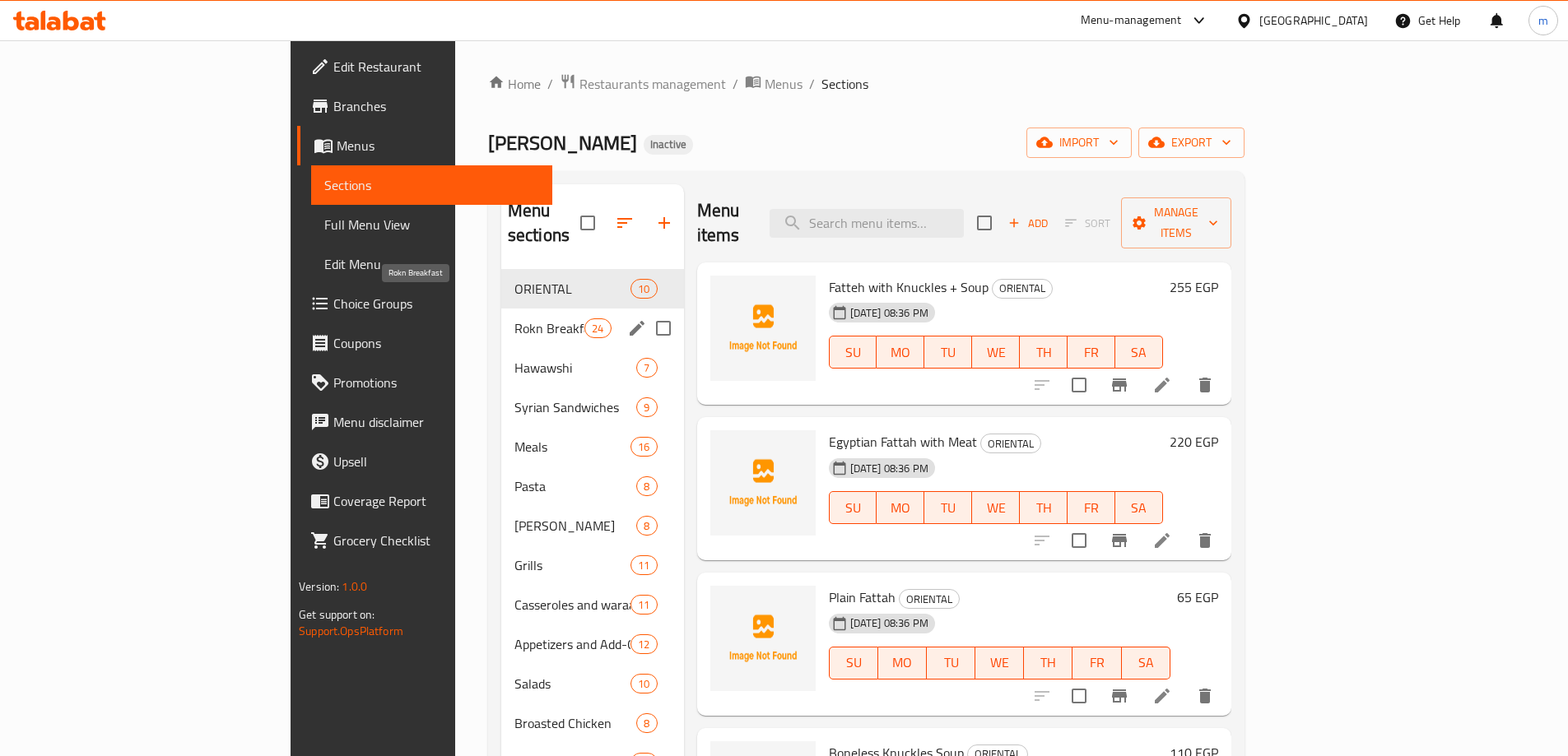
click at [515, 319] on span "Rokn Breakfast" at bounding box center [550, 328] width 70 height 19
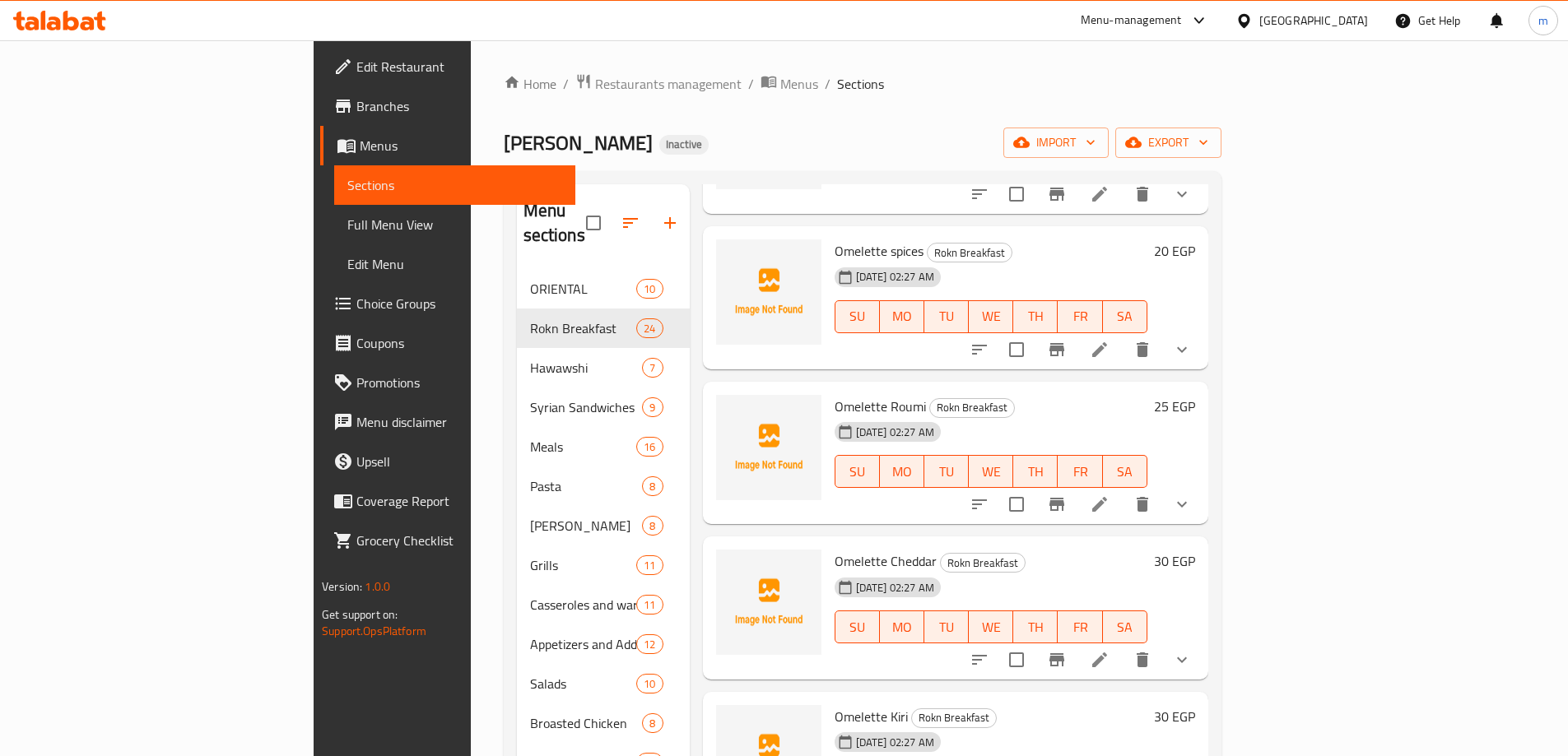
scroll to position [1152, 0]
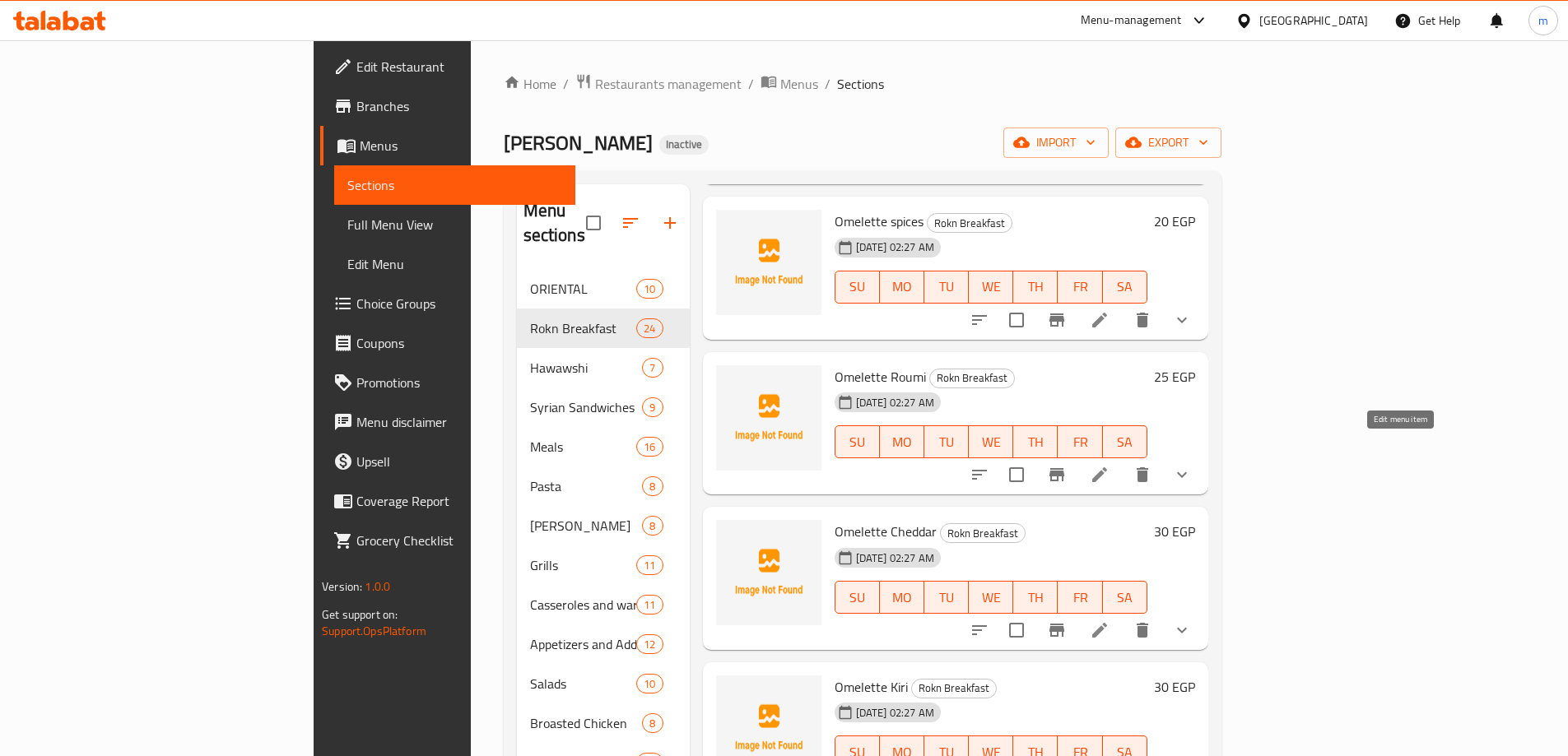
click at [1109, 464] on icon at bounding box center [1099, 474] width 19 height 19
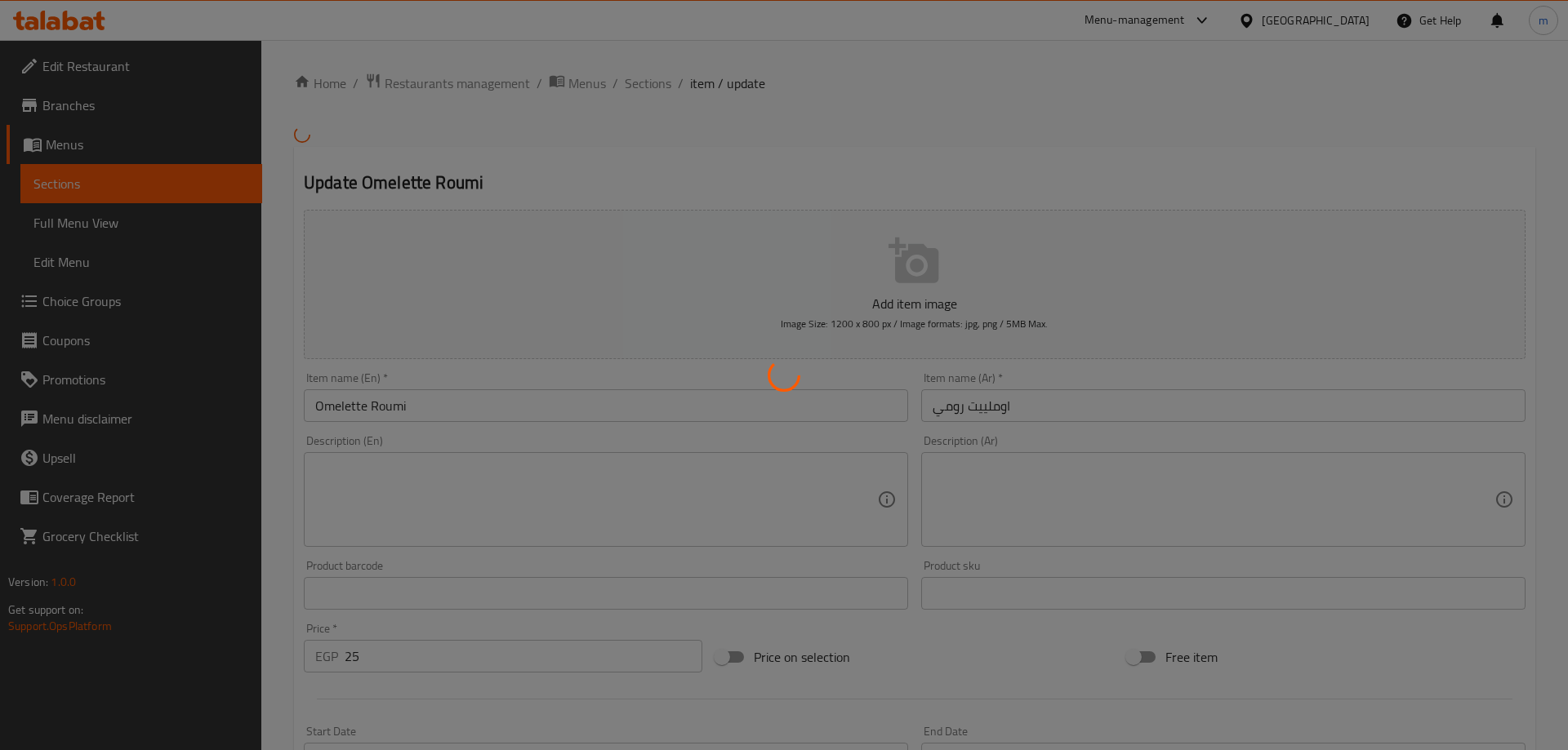
type input "إختيارك من:"
type input "1"
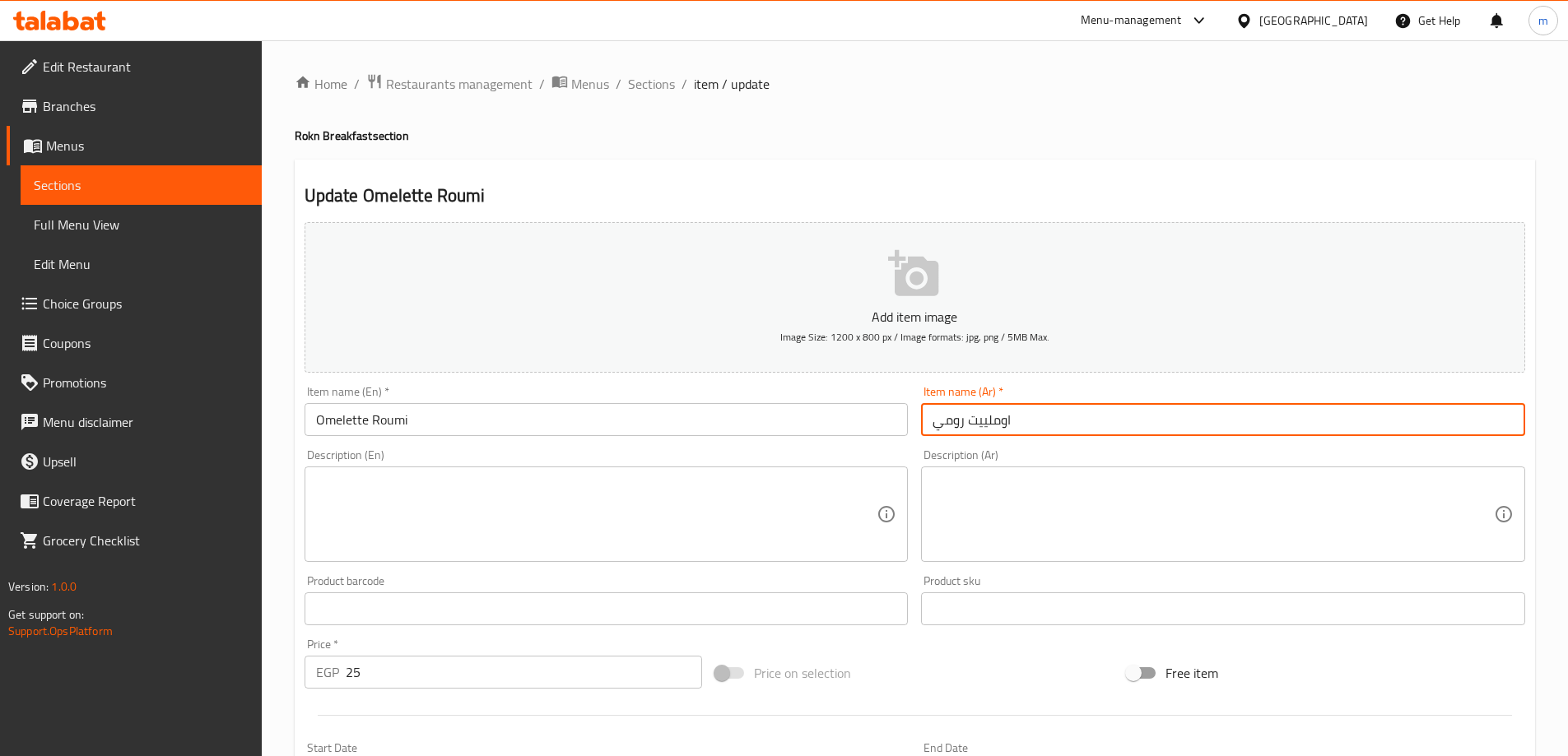
click at [979, 421] on input "اوملييت رومي" at bounding box center [1223, 419] width 604 height 32
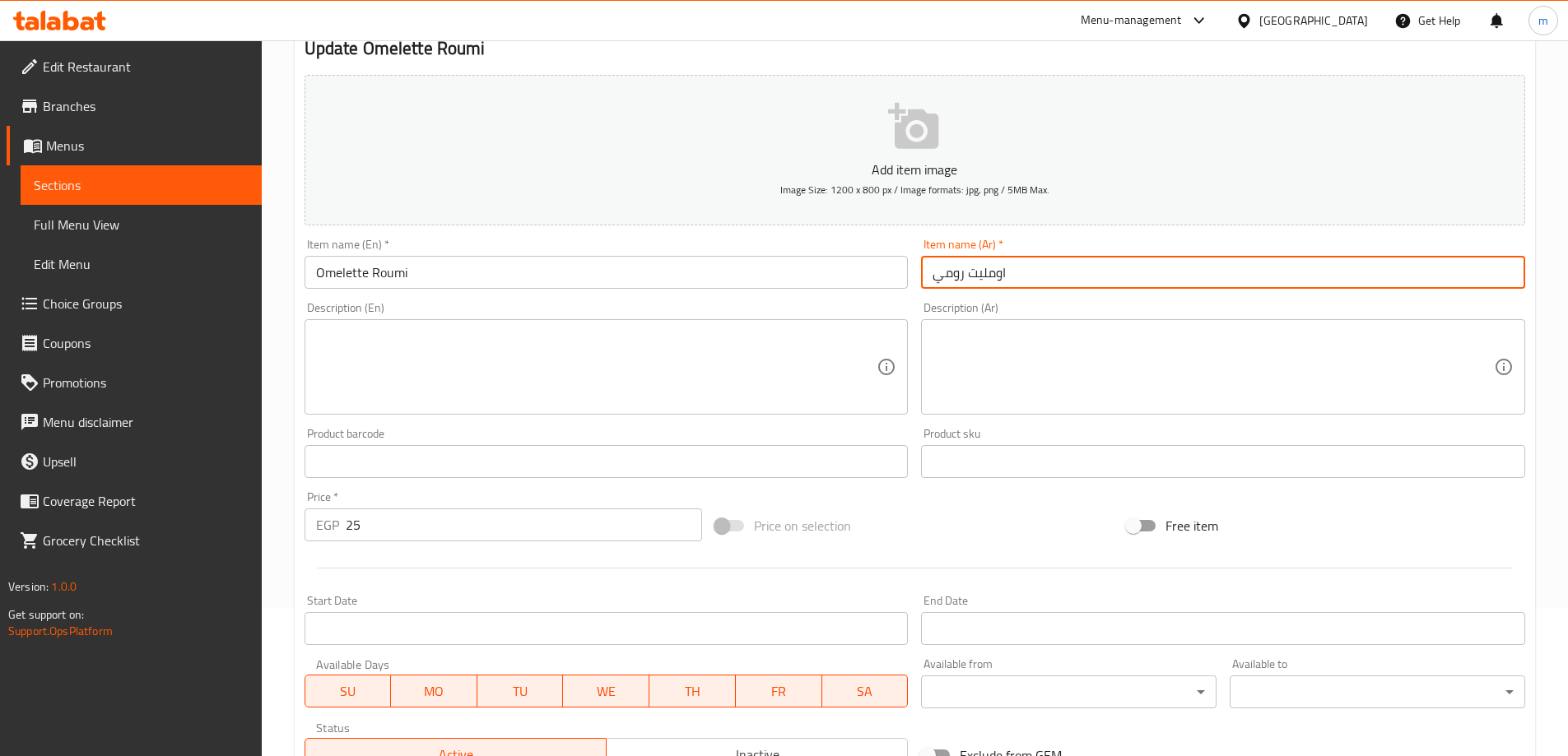
scroll to position [411, 0]
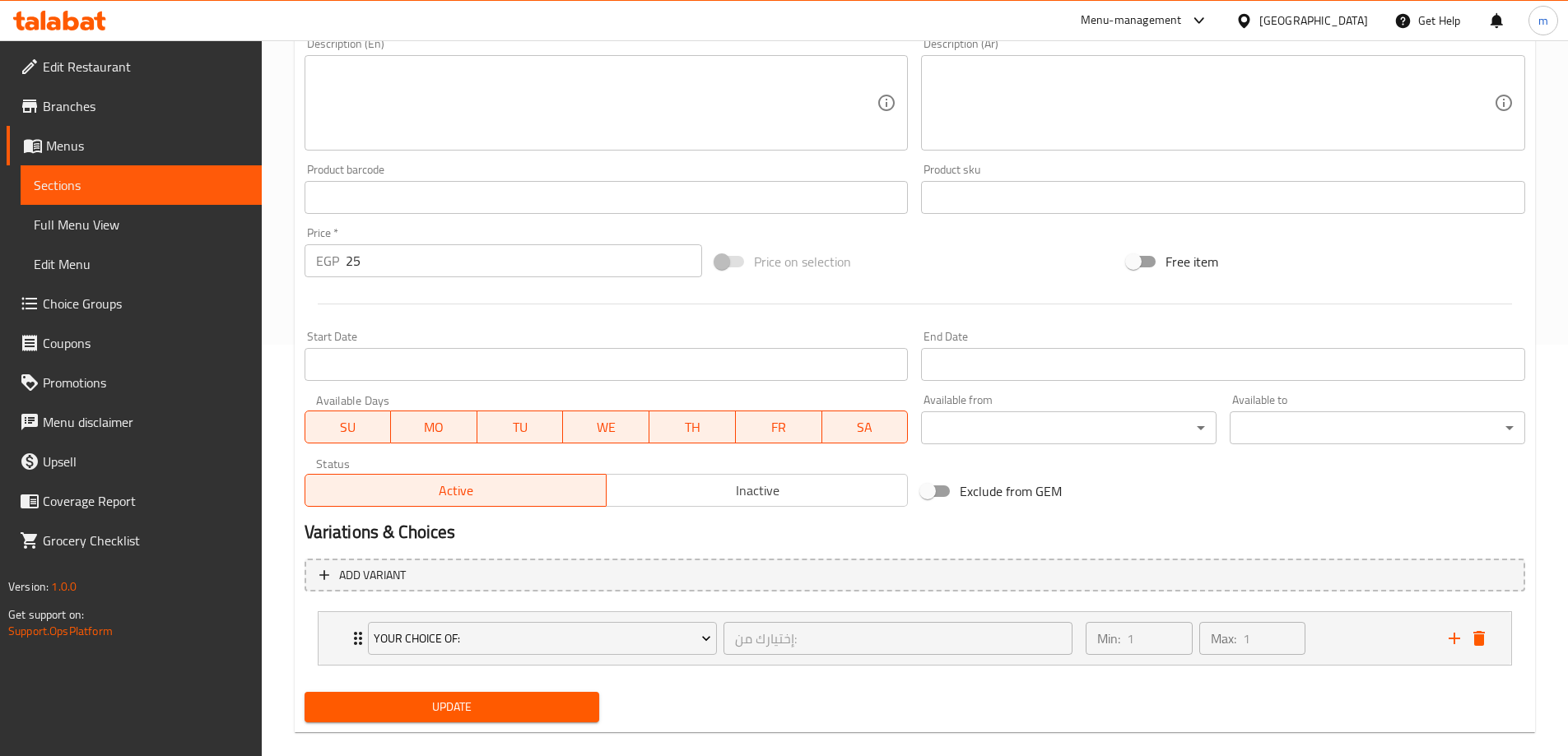
type input "اومليت رومي"
click at [499, 712] on span "Update" at bounding box center [452, 706] width 269 height 20
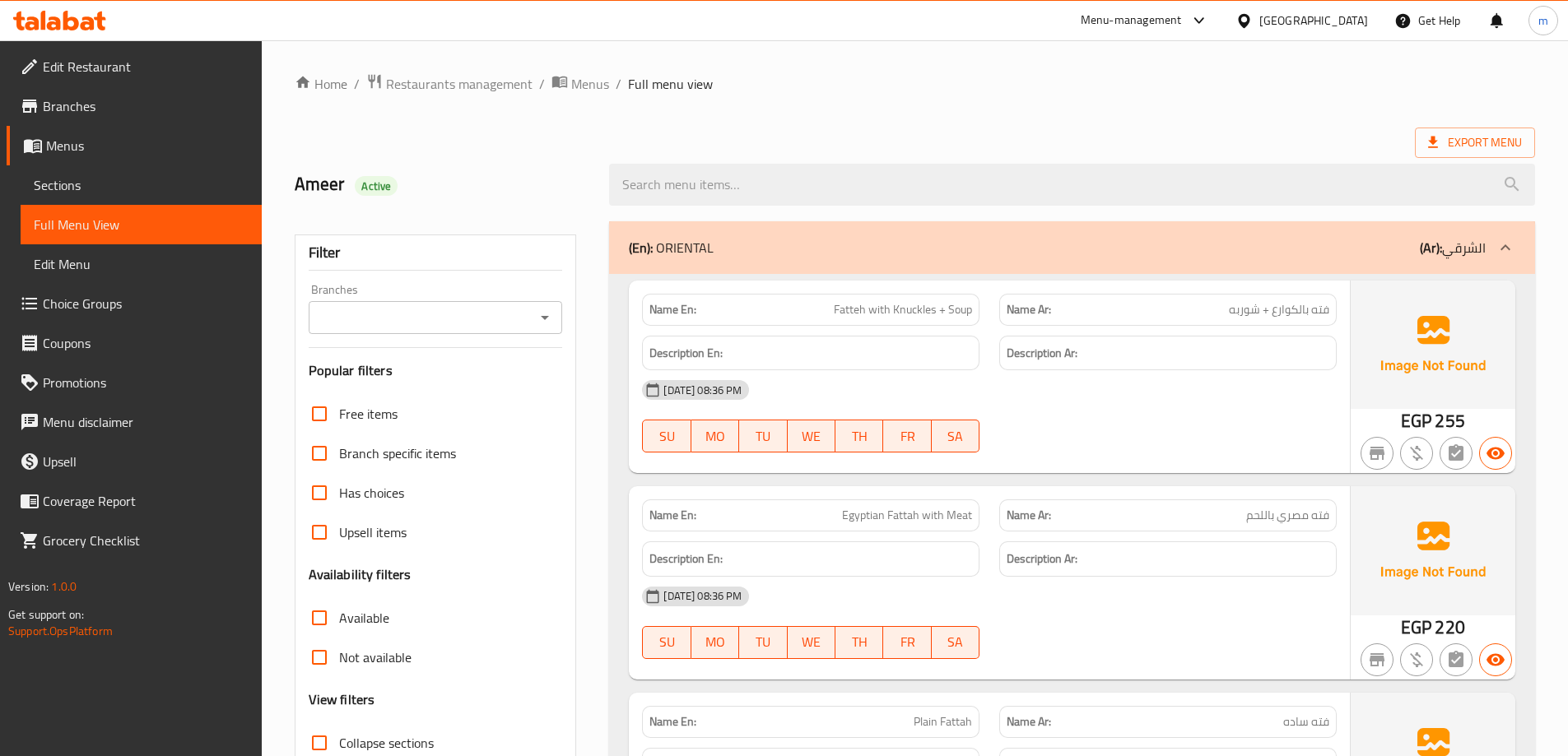
scroll to position [119, 0]
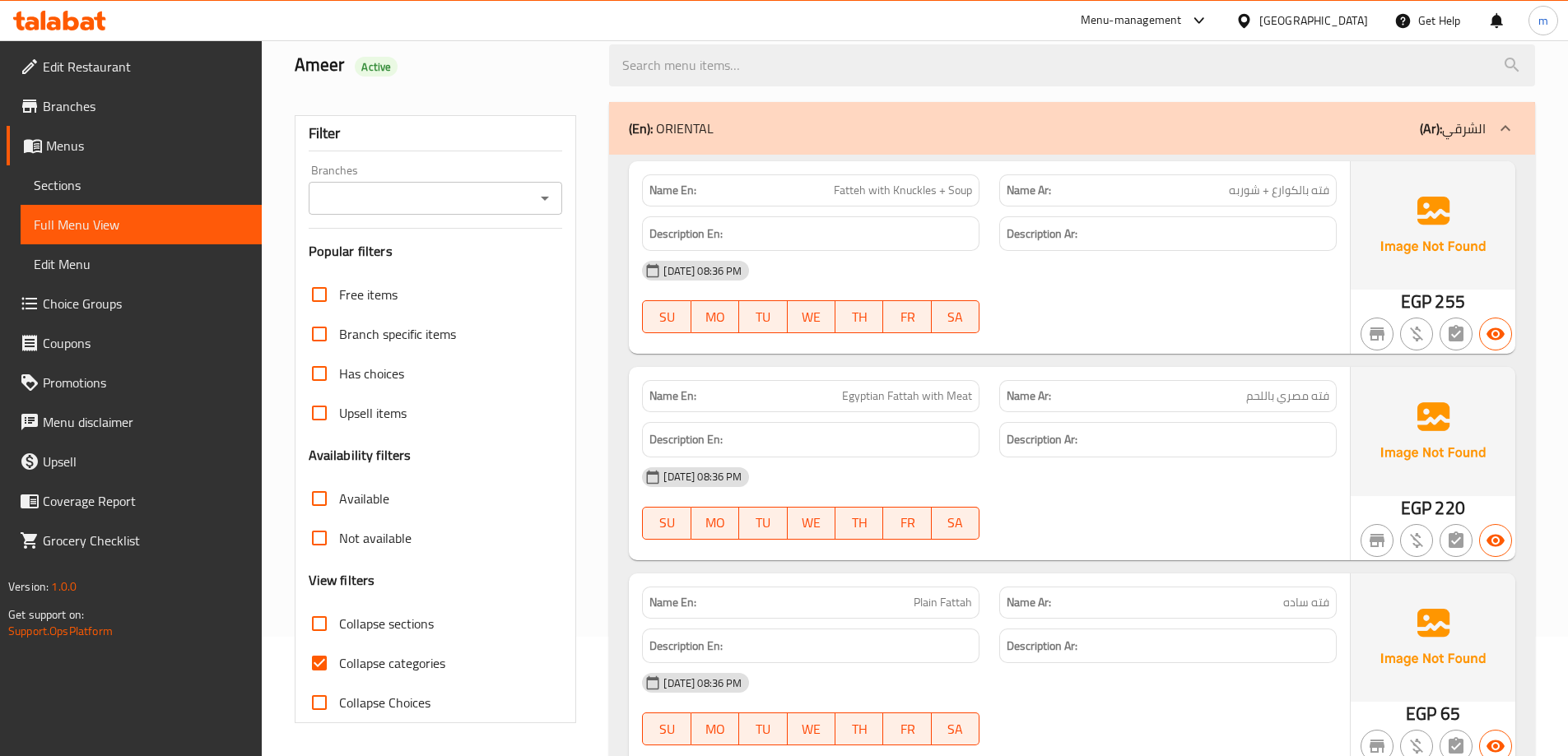
click at [317, 618] on input "Collapse sections" at bounding box center [319, 623] width 40 height 40
checkbox input "true"
click at [322, 658] on input "Collapse categories" at bounding box center [319, 663] width 40 height 40
checkbox input "false"
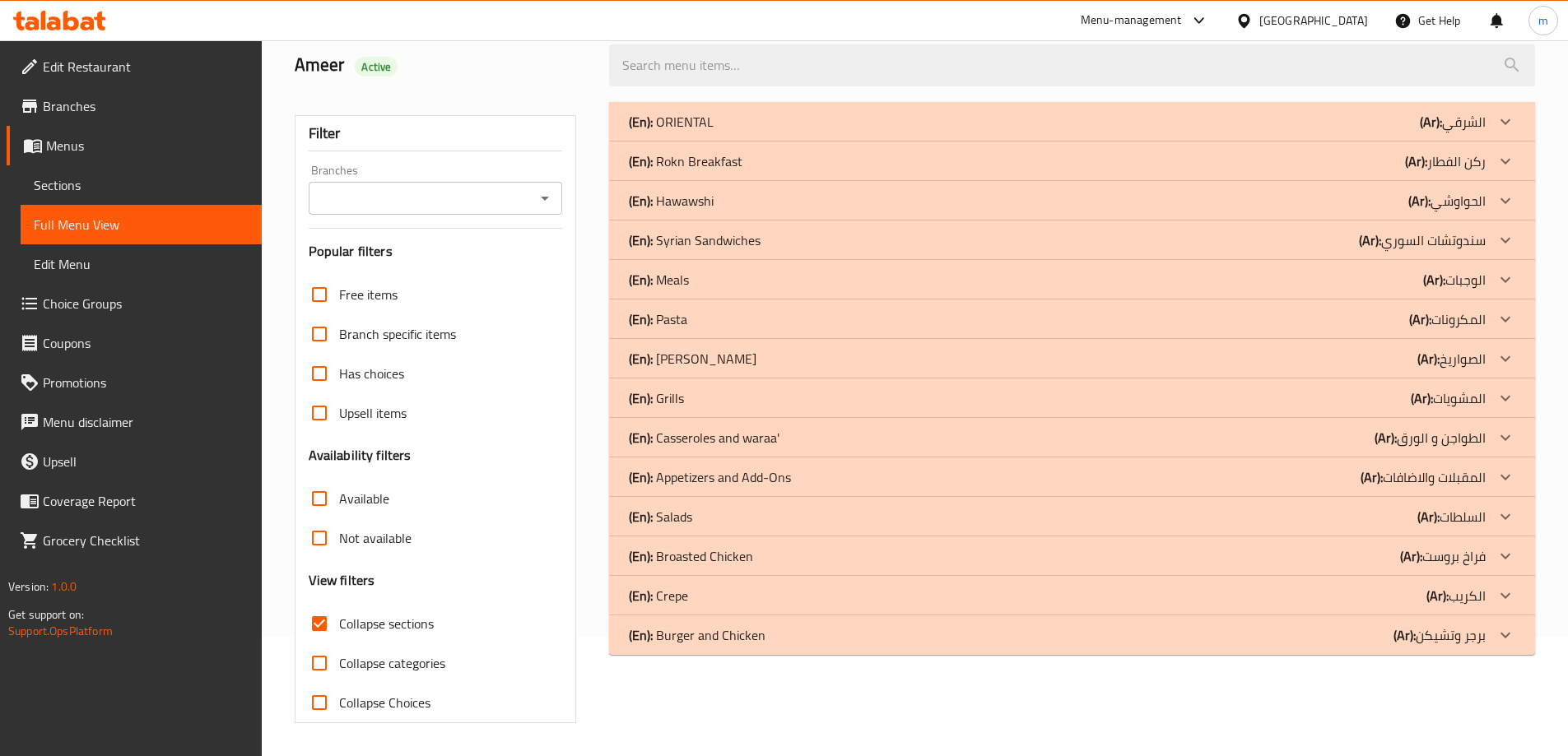
click at [712, 364] on p "(En): [PERSON_NAME]" at bounding box center [692, 358] width 127 height 19
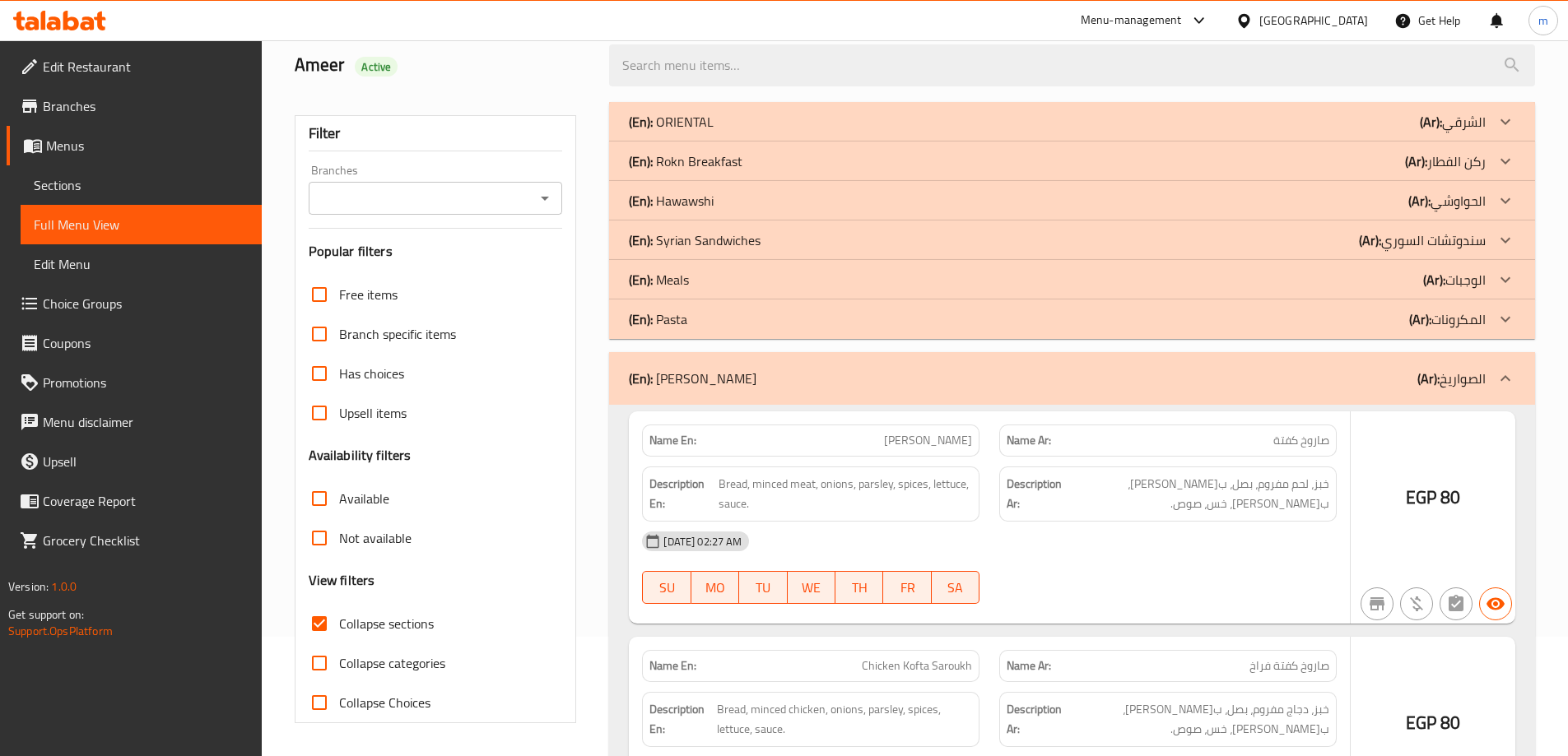
click at [682, 312] on p "(En): Pasta" at bounding box center [658, 319] width 59 height 19
click at [679, 280] on p "(En): Meals" at bounding box center [659, 279] width 60 height 19
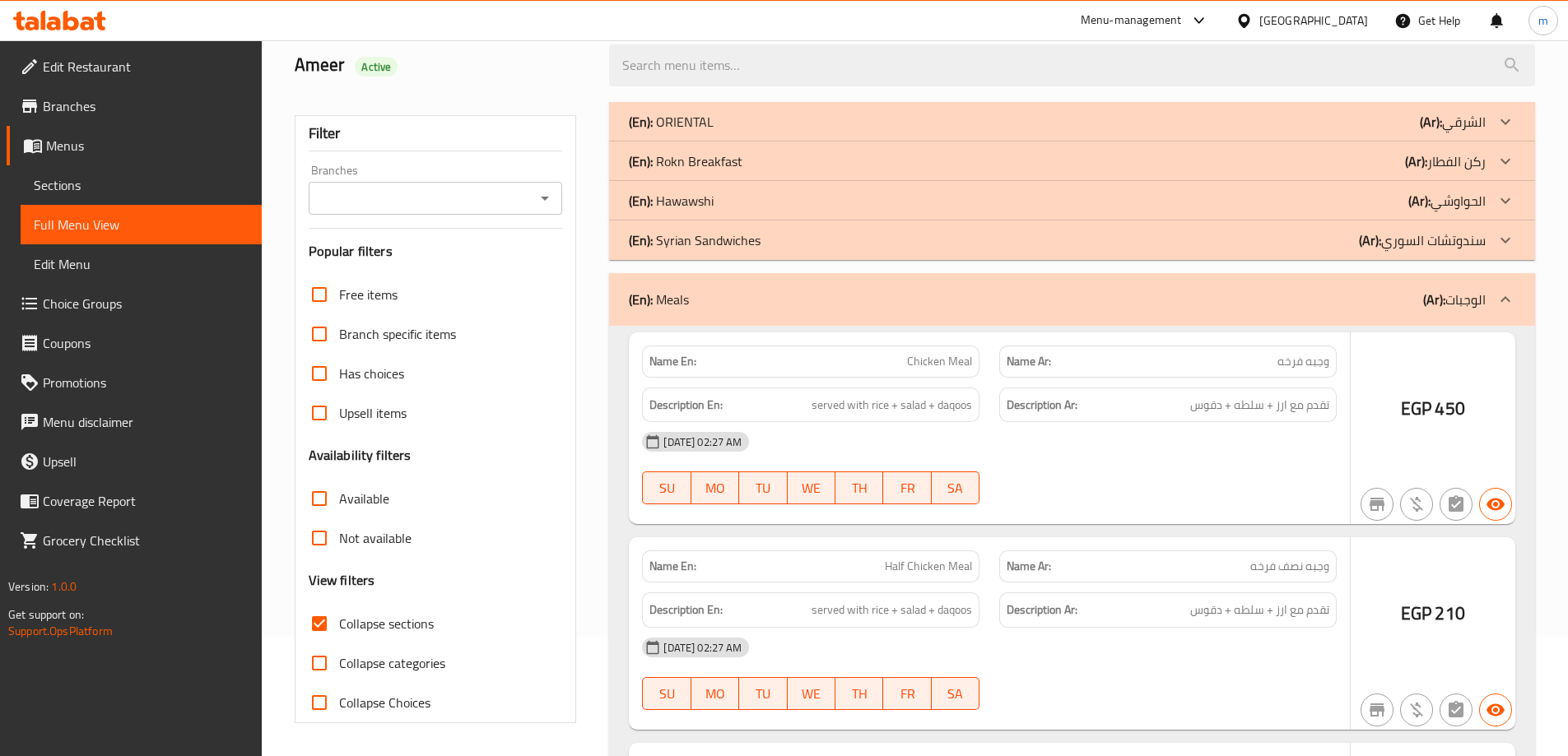
click at [693, 237] on p "(En): Syrian Sandwiches" at bounding box center [695, 240] width 132 height 19
click at [708, 198] on p "(En): [PERSON_NAME]" at bounding box center [671, 200] width 84 height 19
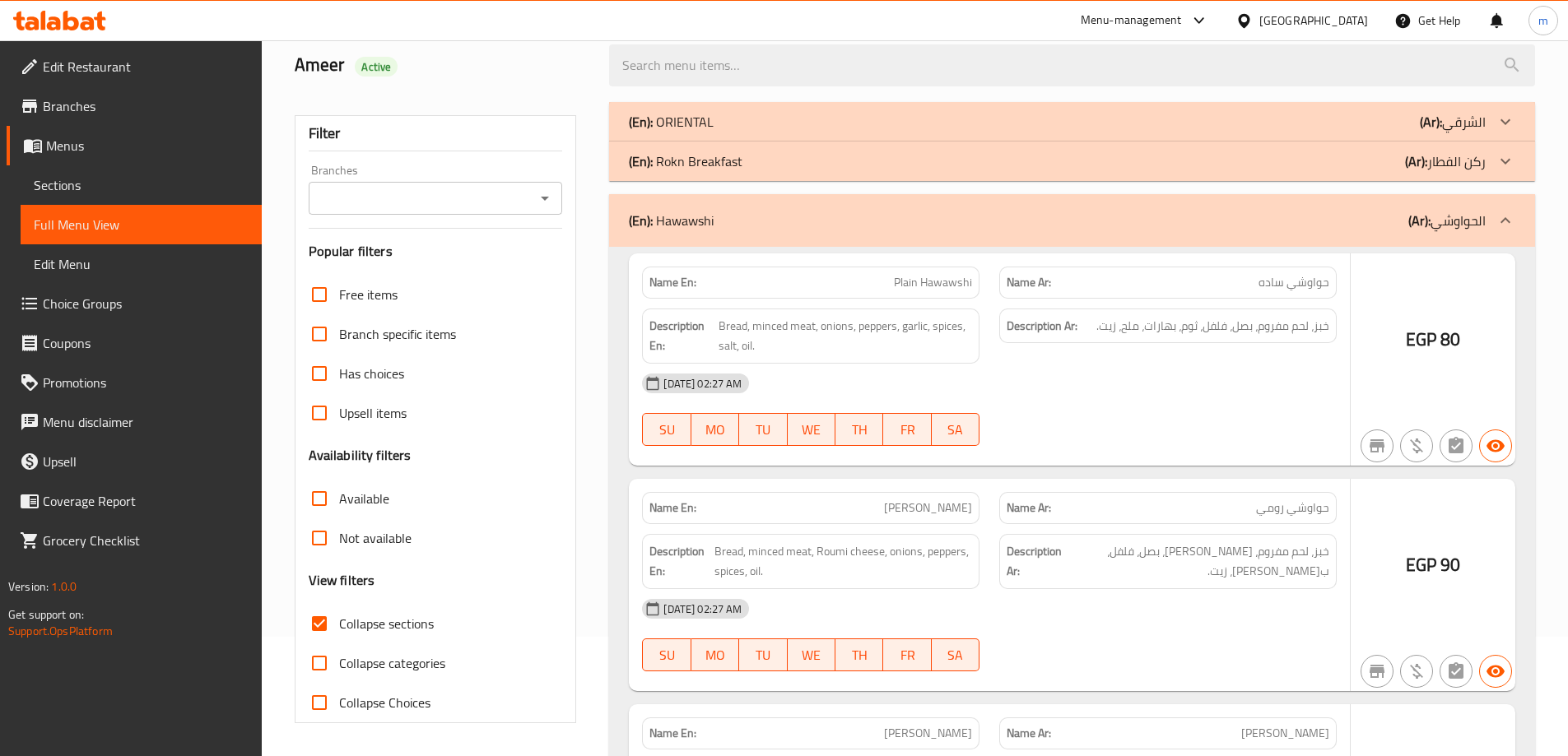
click at [720, 155] on p "(En): Rokn Breakfast" at bounding box center [685, 161] width 113 height 19
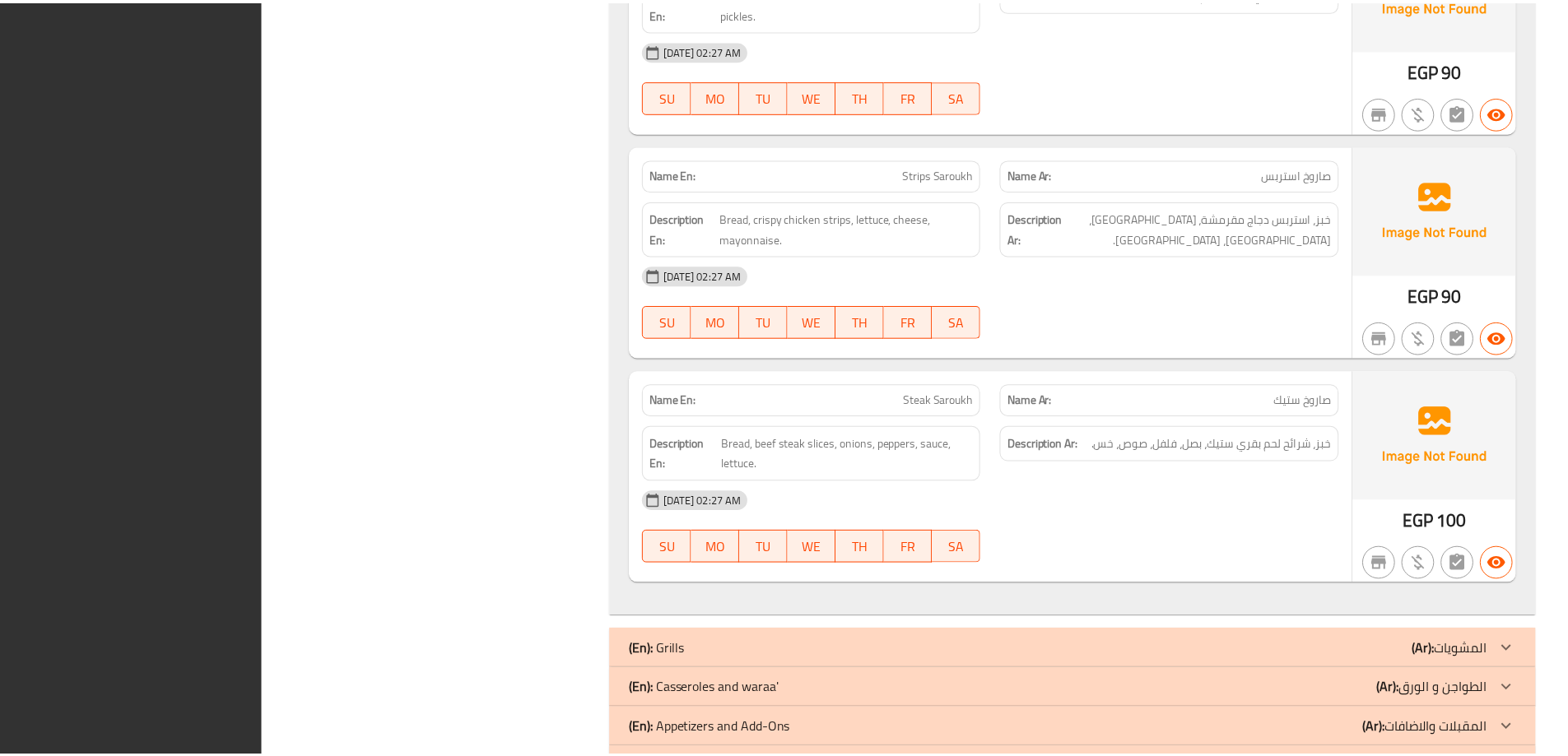
scroll to position [19552, 0]
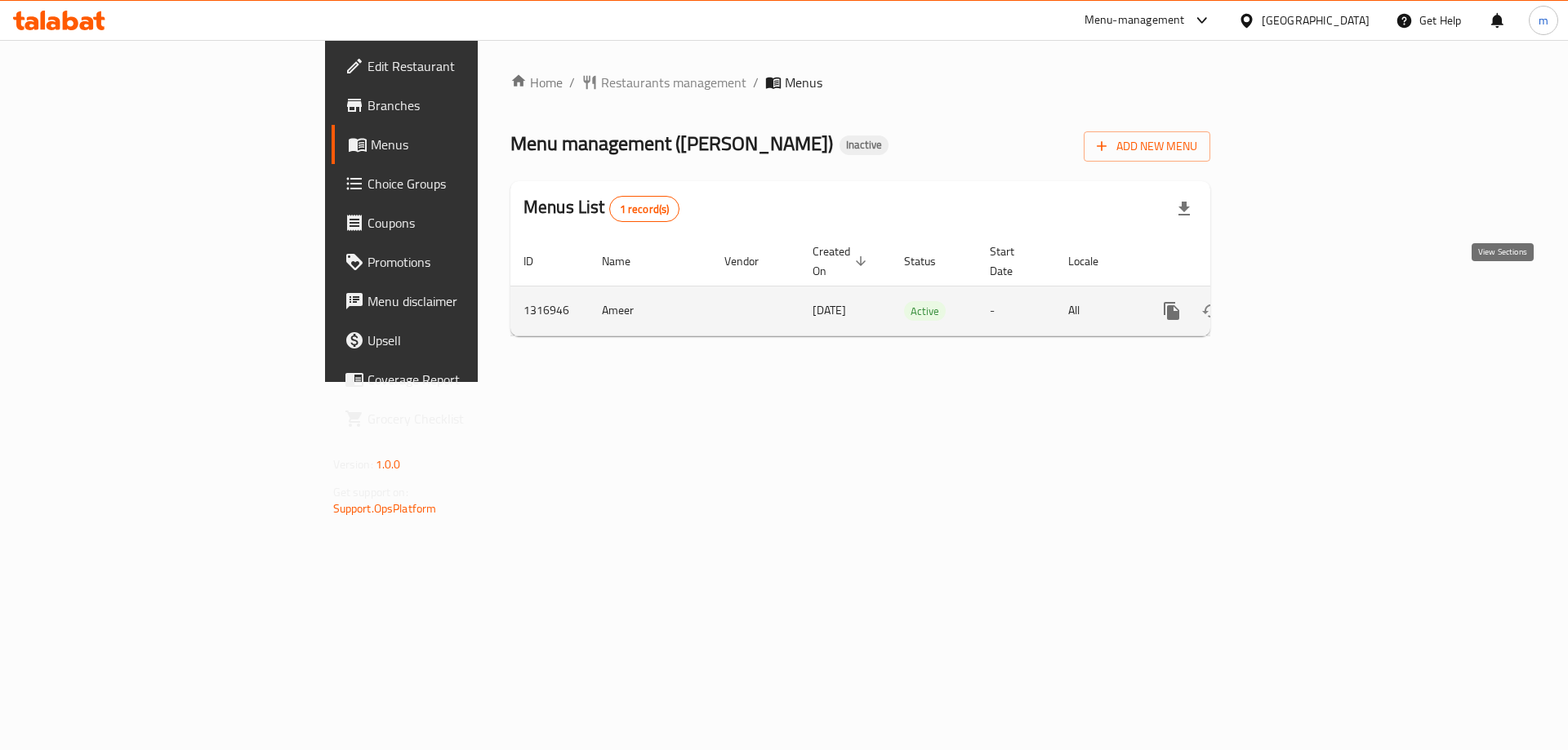
click at [1309, 303] on link "enhanced table" at bounding box center [1289, 310] width 39 height 39
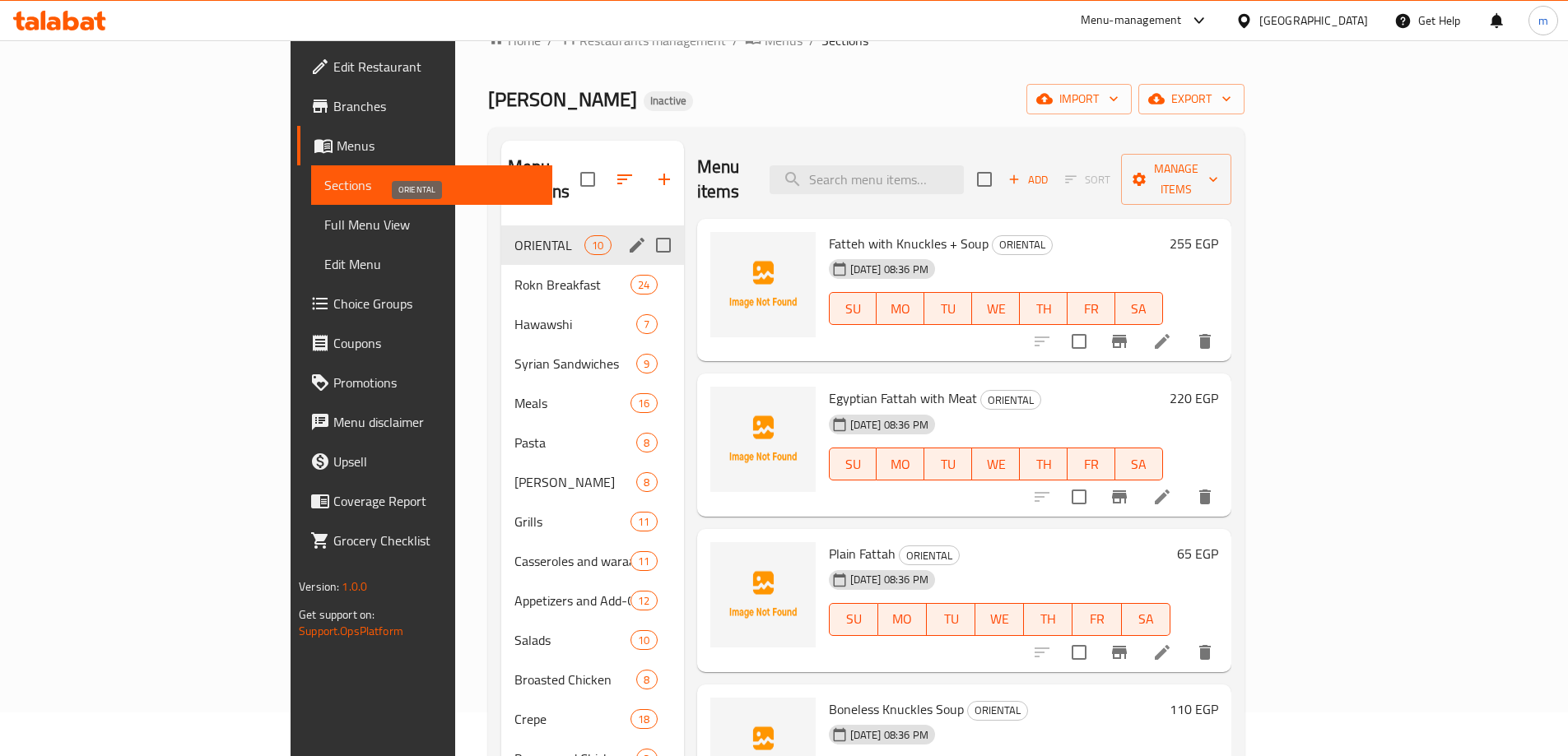
scroll to position [83, 0]
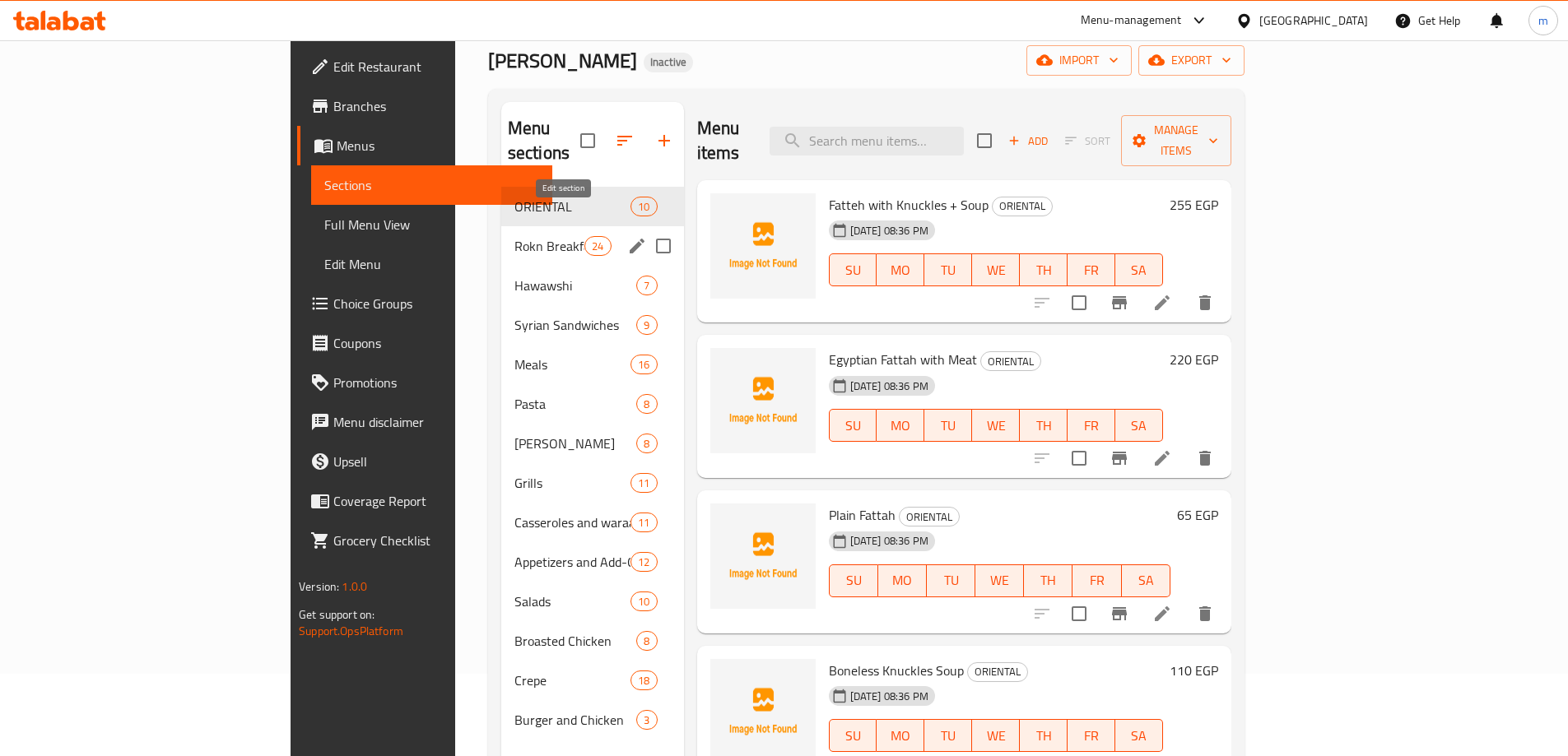
click at [625, 234] on button "edit" at bounding box center [637, 246] width 25 height 25
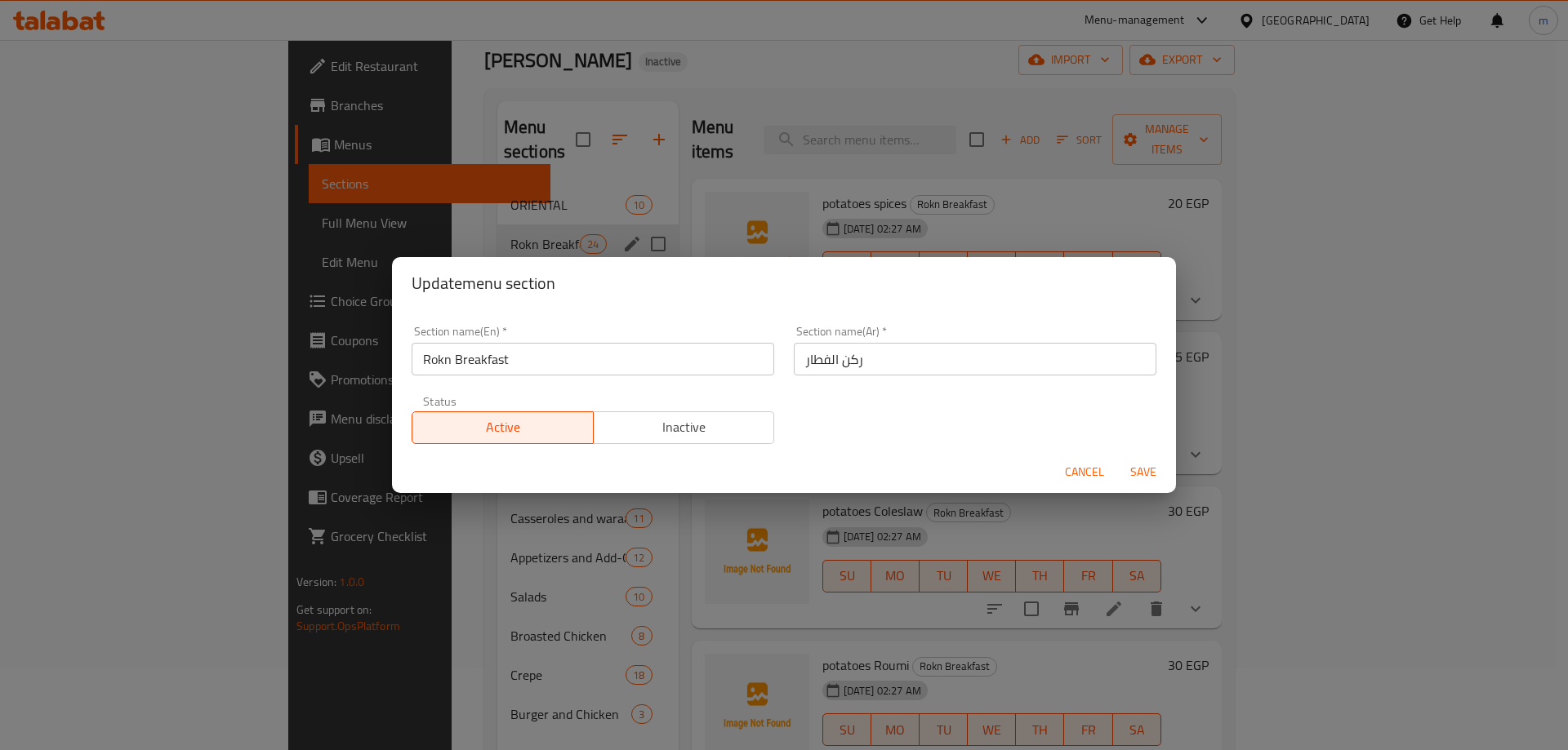
click at [451, 361] on input "Rokn Breakfast" at bounding box center [593, 358] width 363 height 32
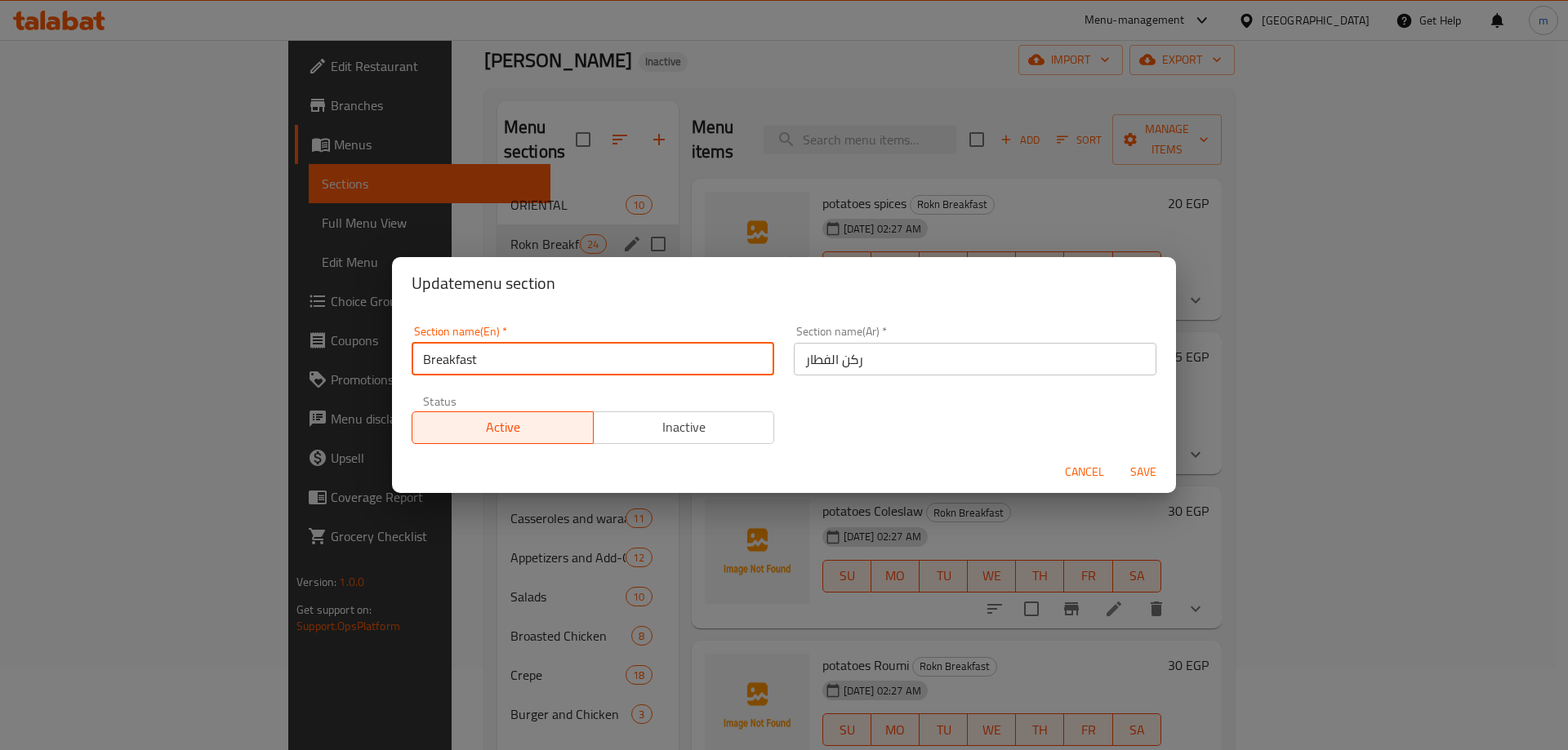
click at [428, 360] on input "Breakfast" at bounding box center [593, 358] width 363 height 32
click at [517, 362] on input "Breakfast" at bounding box center [593, 358] width 363 height 32
type input "Breakfast corner"
click at [1117, 457] on button "Save" at bounding box center [1144, 472] width 52 height 30
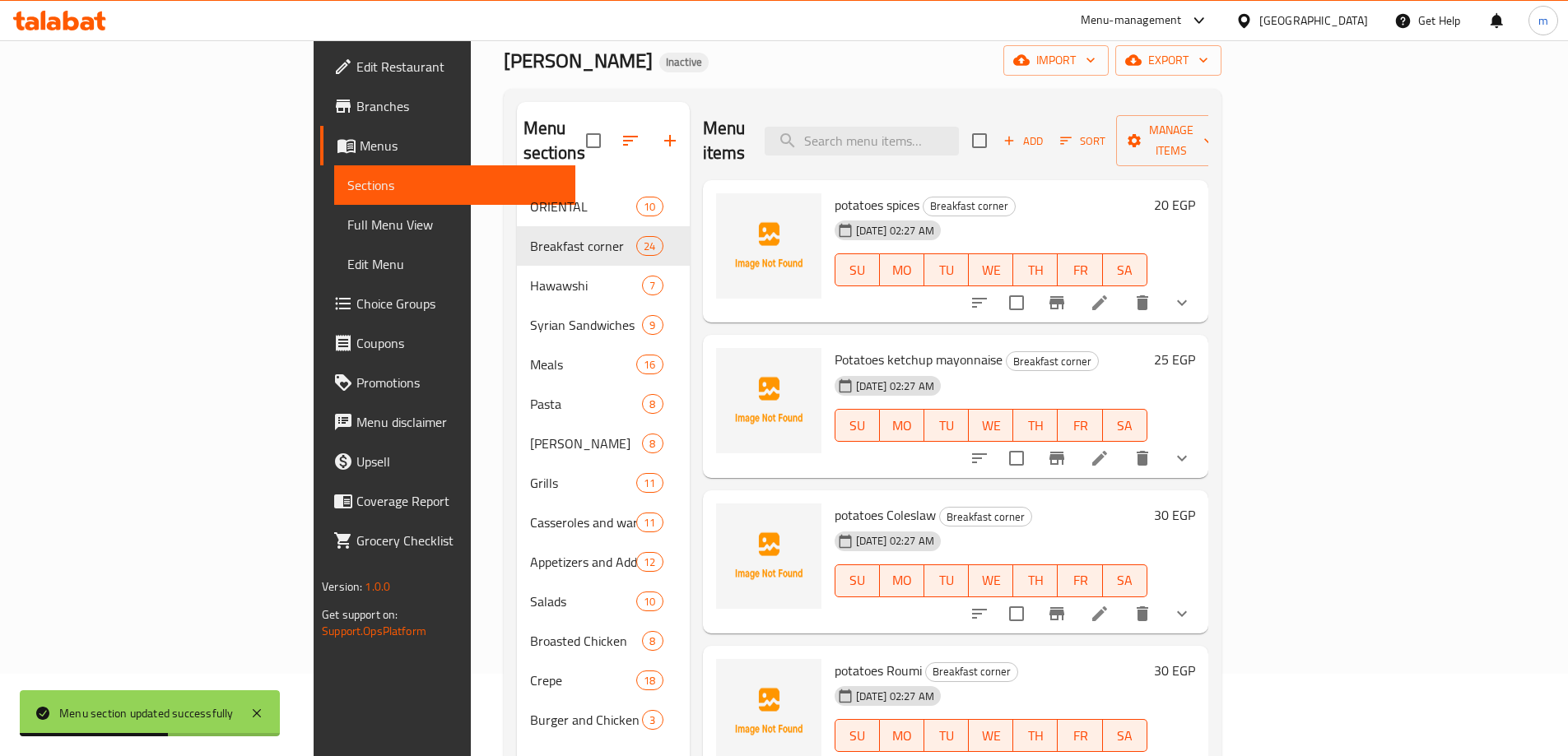
click at [347, 215] on span "Full Menu View" at bounding box center [454, 225] width 215 height 19
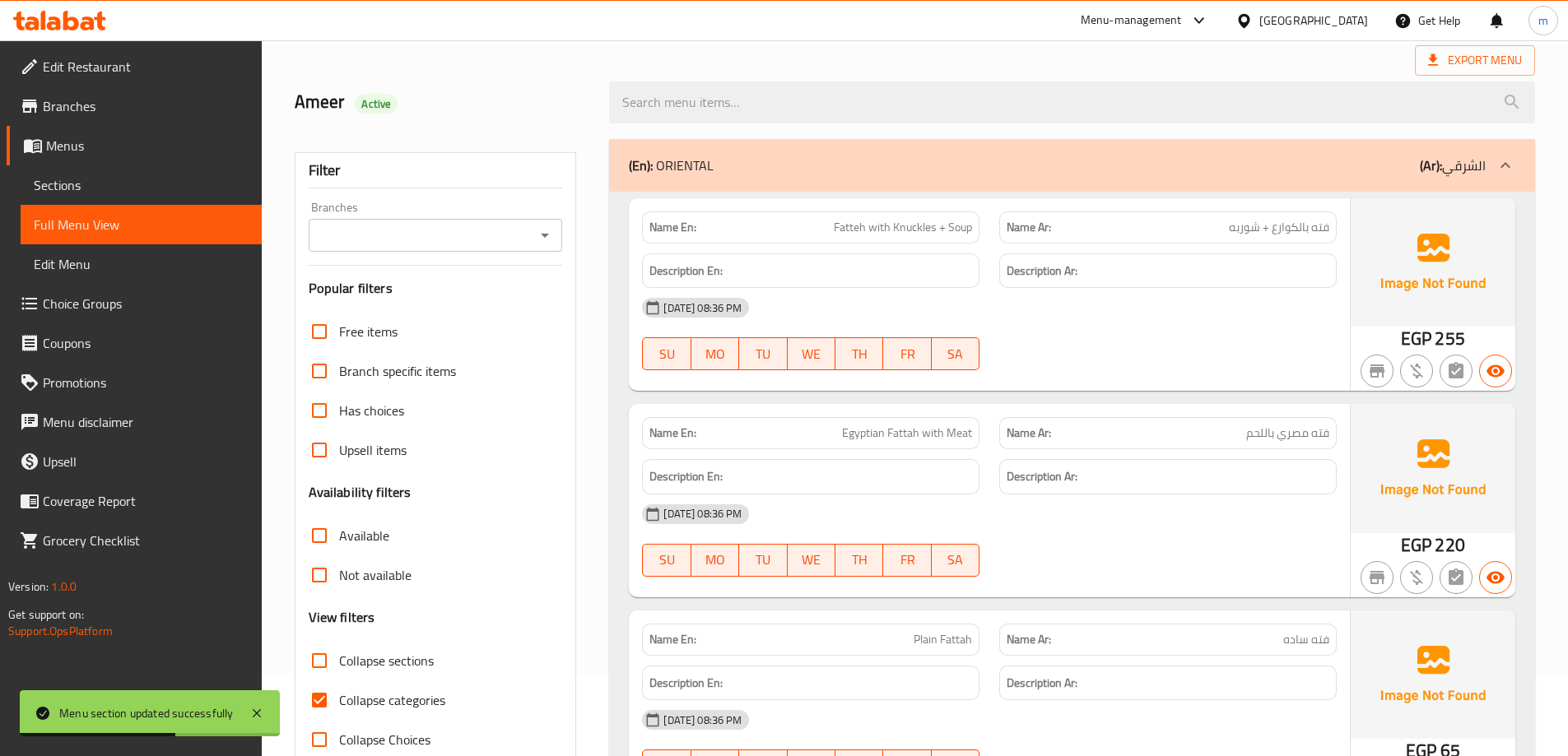
scroll to position [230, 0]
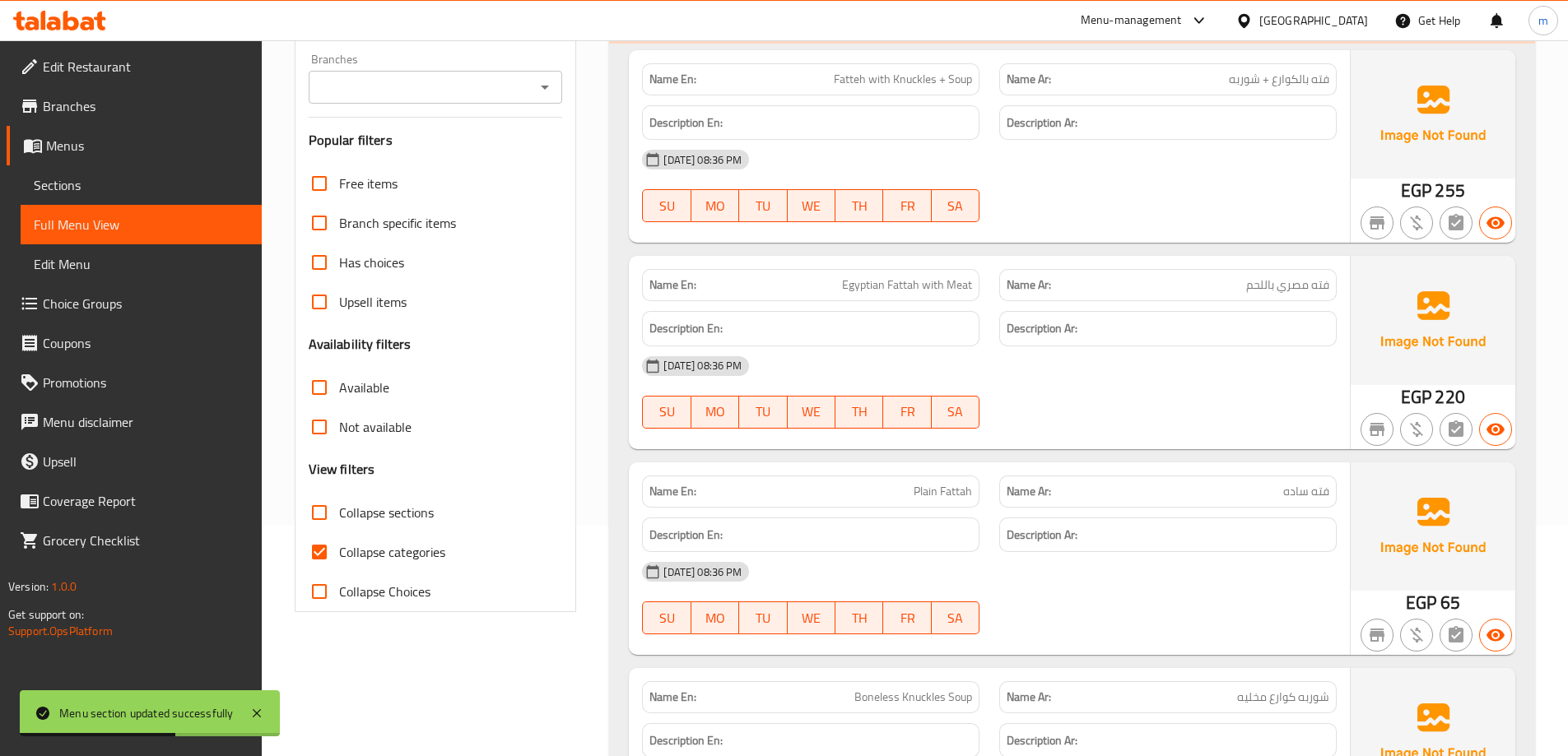
click at [396, 520] on span "Collapse sections" at bounding box center [387, 512] width 95 height 19
click at [339, 520] on input "Collapse sections" at bounding box center [319, 512] width 40 height 40
checkbox input "true"
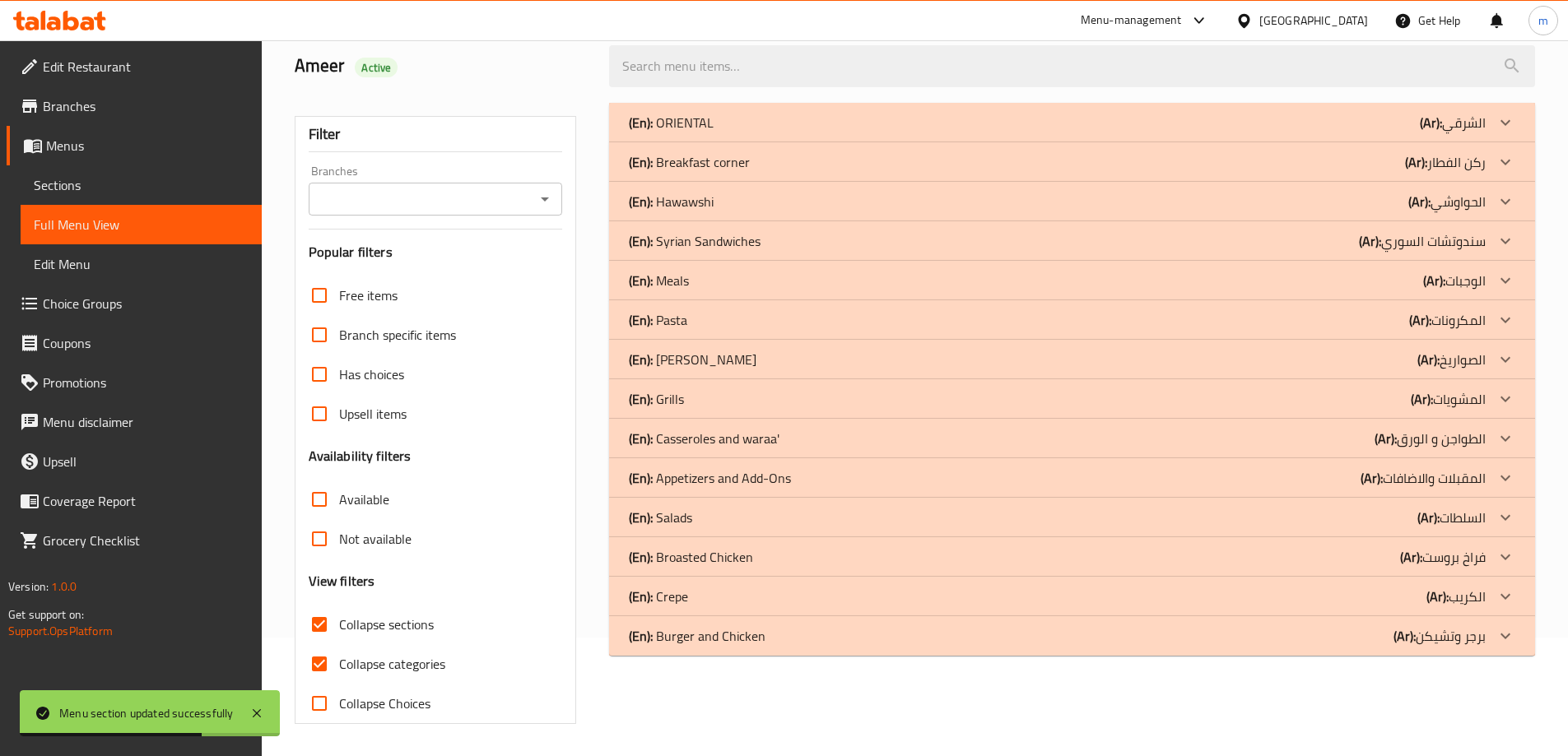
scroll to position [119, 0]
click at [714, 361] on p "(En): [PERSON_NAME]" at bounding box center [692, 358] width 127 height 19
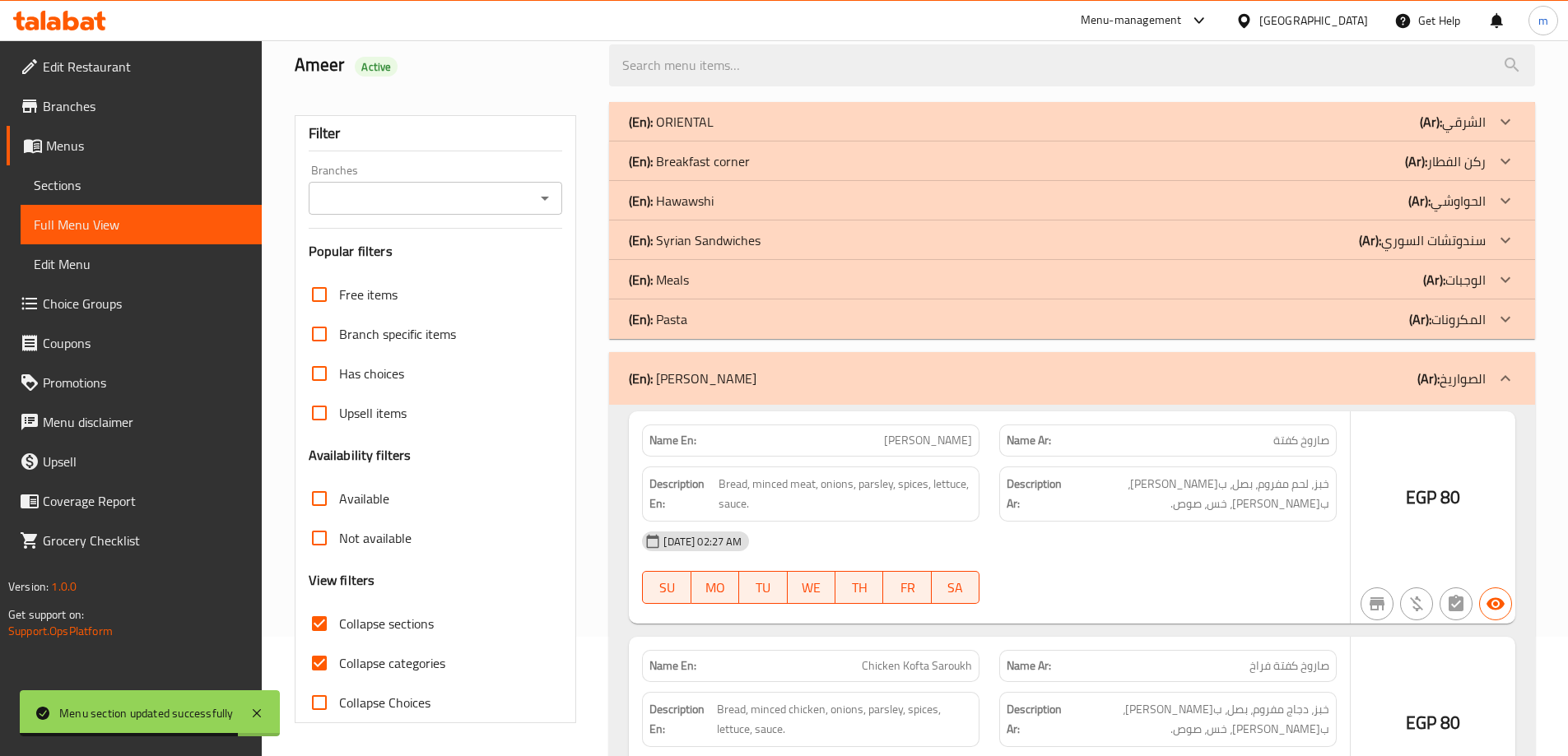
click at [714, 323] on div "(En): Pasta (Ar): المكرونات" at bounding box center [1057, 319] width 856 height 19
click at [712, 279] on div "(En): Meals (Ar): الوجبات" at bounding box center [1057, 279] width 856 height 19
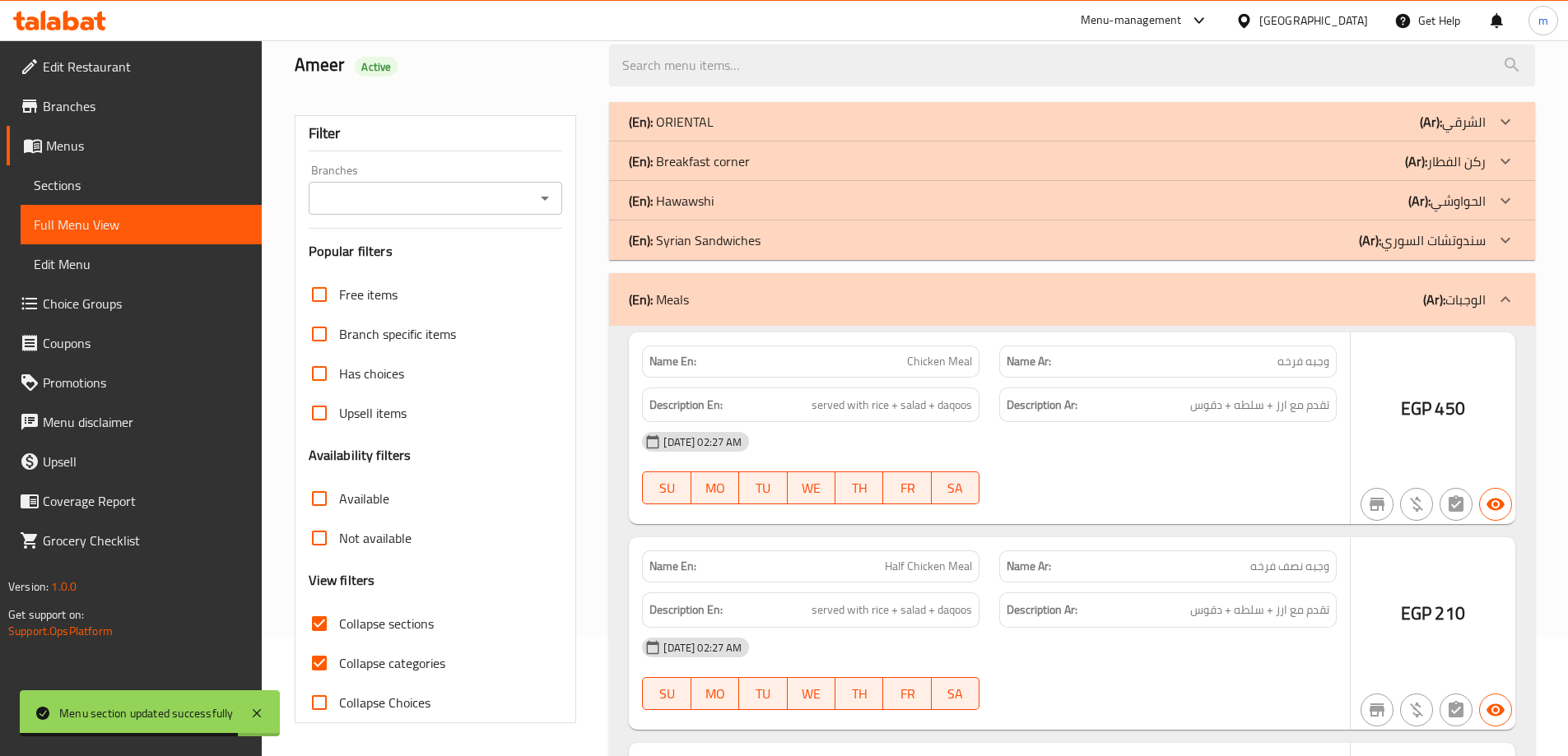
click at [710, 242] on p "(En): Syrian Sandwiches" at bounding box center [695, 240] width 132 height 19
click at [705, 198] on p "(En): [PERSON_NAME]" at bounding box center [671, 200] width 84 height 19
click at [710, 158] on p "(En): Breakfast corner" at bounding box center [690, 161] width 121 height 19
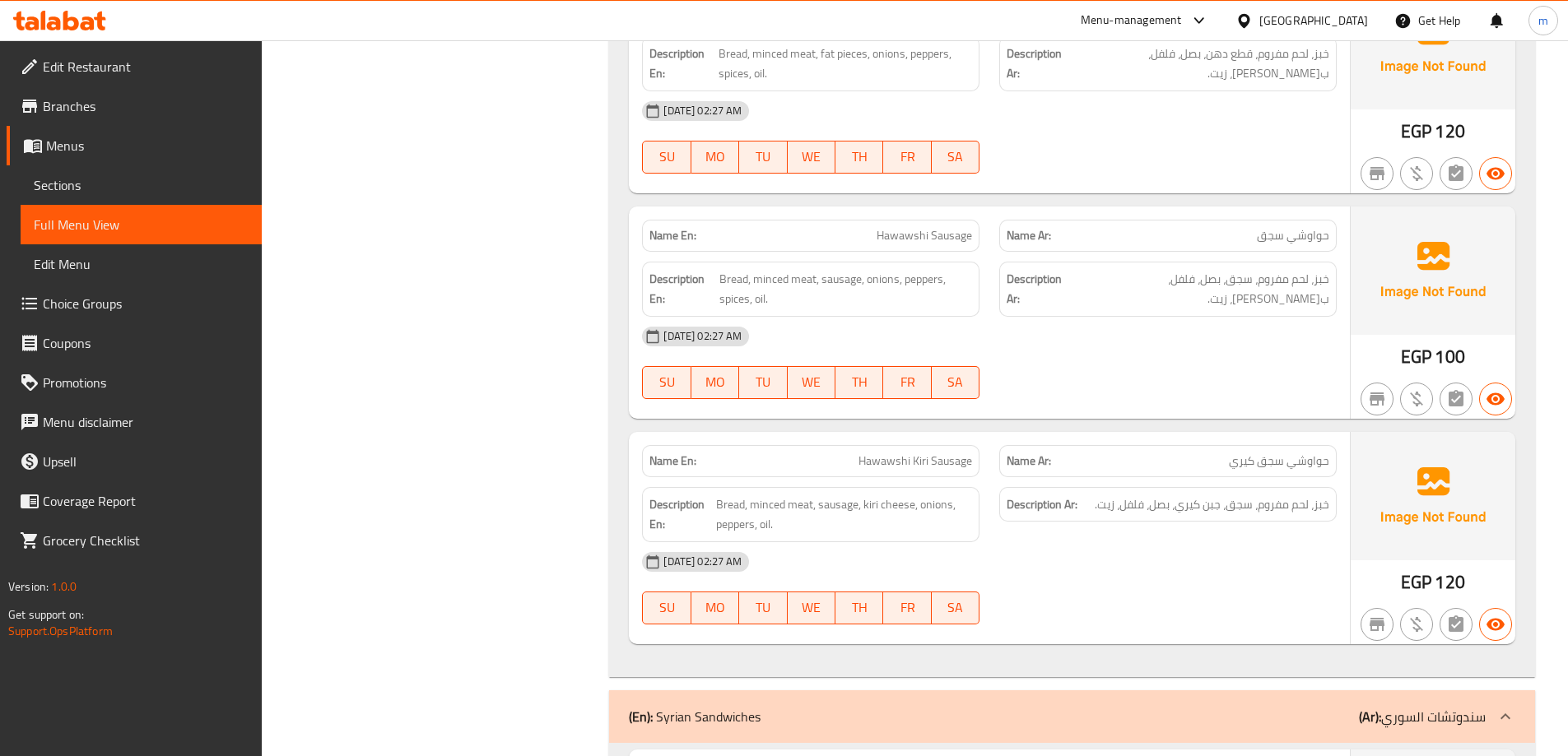
scroll to position [7156, 0]
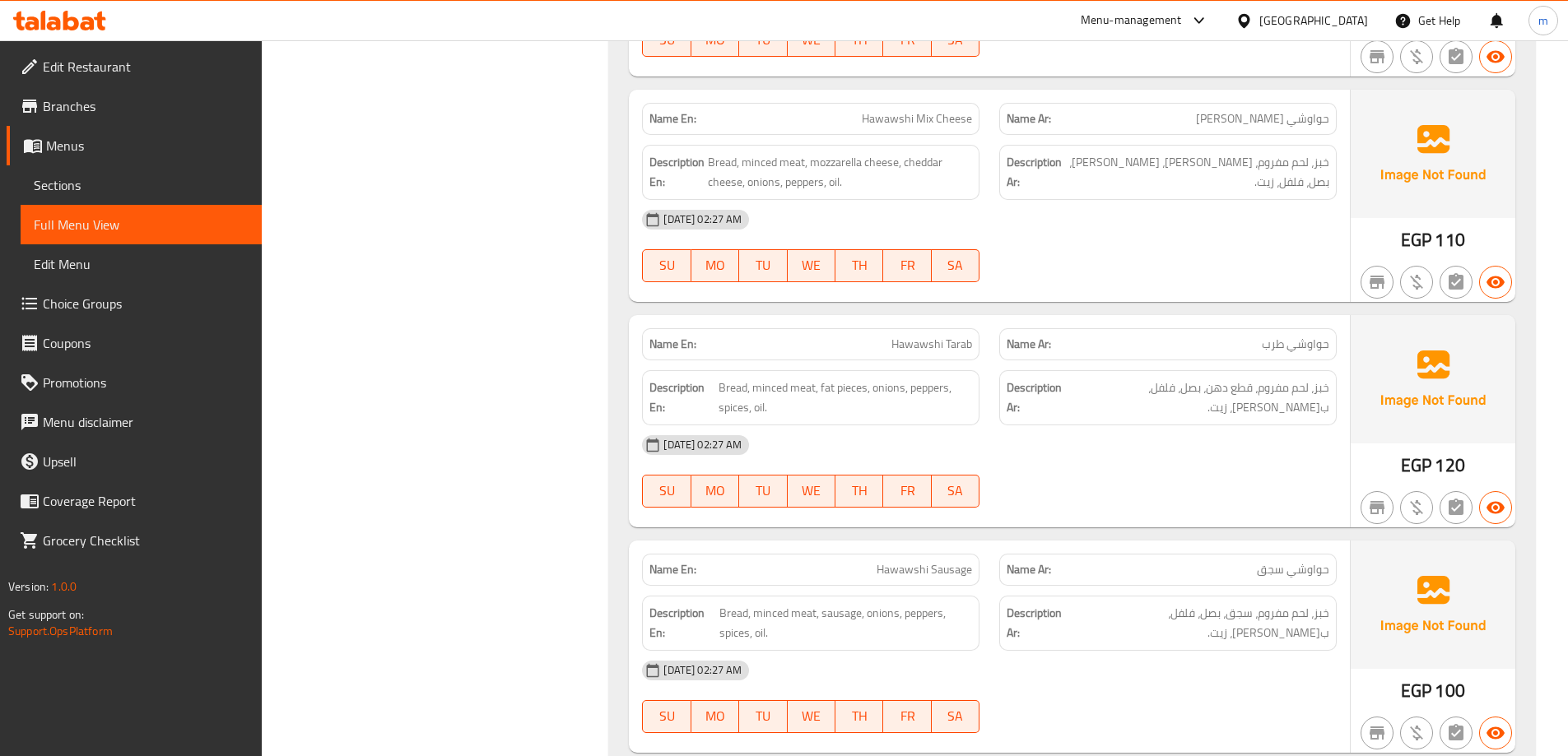
click at [80, 71] on span "Edit Restaurant" at bounding box center [146, 67] width 206 height 19
